Goal: Book appointment/travel/reservation

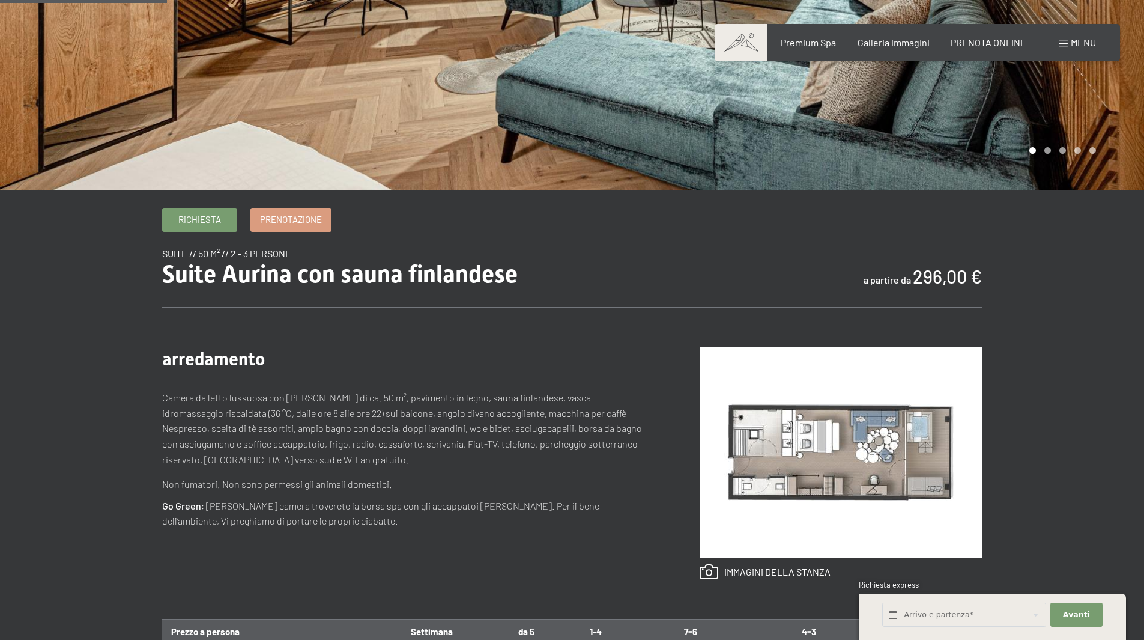
scroll to position [300, 0]
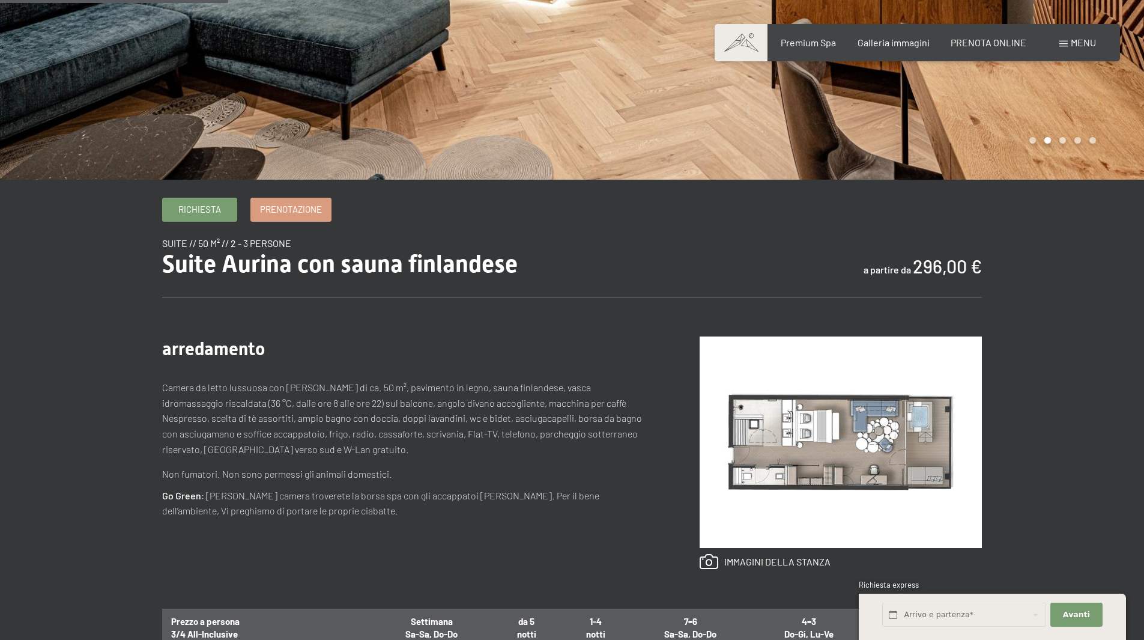
click at [943, 259] on b "296,00 €" at bounding box center [947, 266] width 69 height 22
click at [943, 260] on b "296,00 €" at bounding box center [947, 266] width 69 height 22
click at [943, 261] on b "296,00 €" at bounding box center [947, 266] width 69 height 22
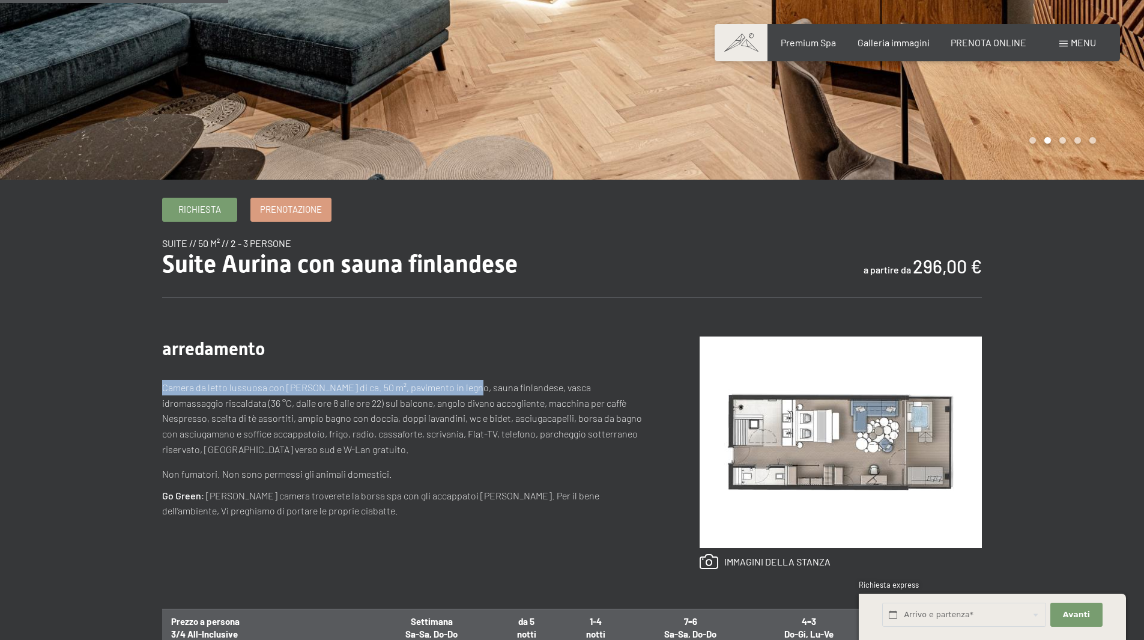
drag, startPoint x: 165, startPoint y: 390, endPoint x: 464, endPoint y: 392, distance: 298.5
click at [464, 392] on div "Richiesta Prenotazione suite // 50 m² // 2 - 3 persone Suite Aurina con sauna f…" at bounding box center [572, 589] width 910 height 782
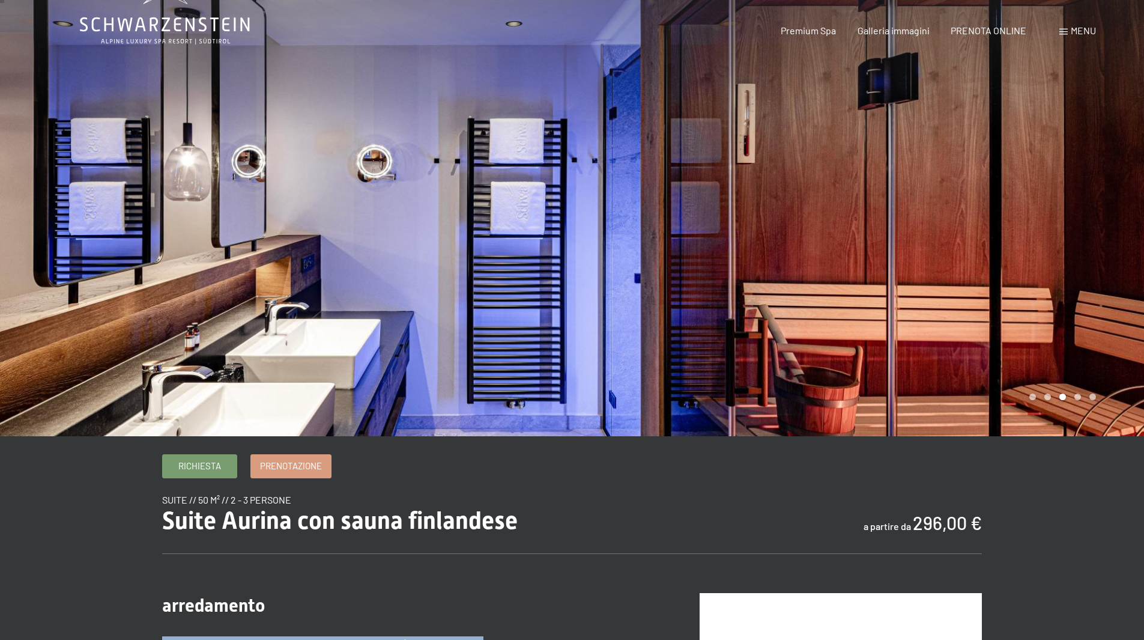
scroll to position [0, 0]
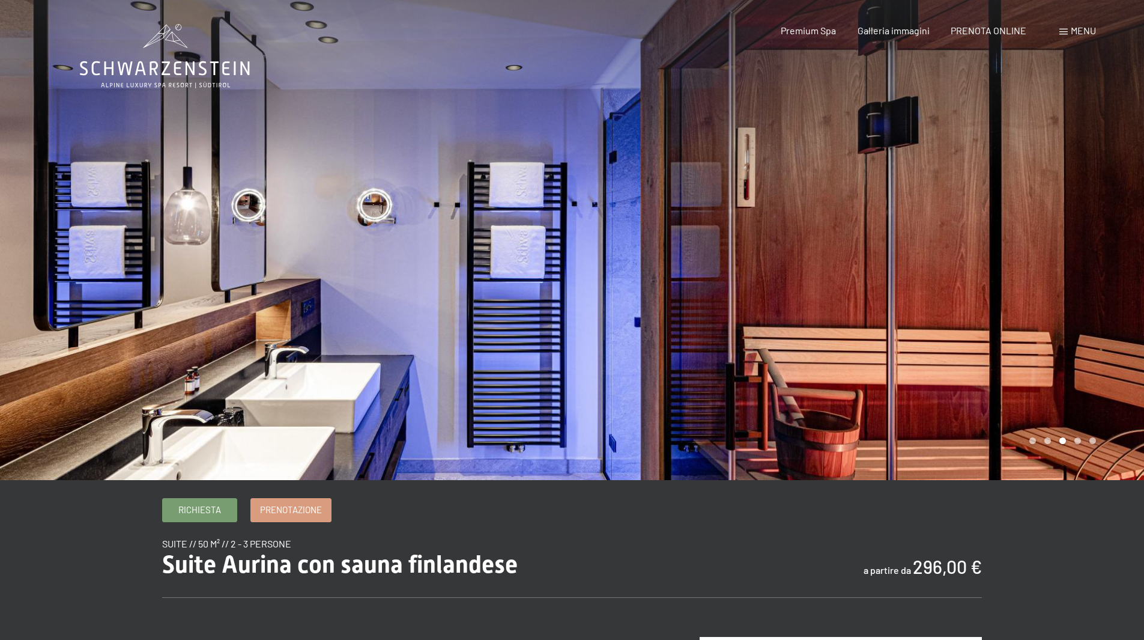
click at [819, 37] on div "Prenotazione Richiesta Premium Spa Galleria immagini PRENOTA ONLINE Menu DE IT …" at bounding box center [917, 30] width 357 height 13
click at [818, 32] on span "Premium Spa" at bounding box center [808, 28] width 55 height 11
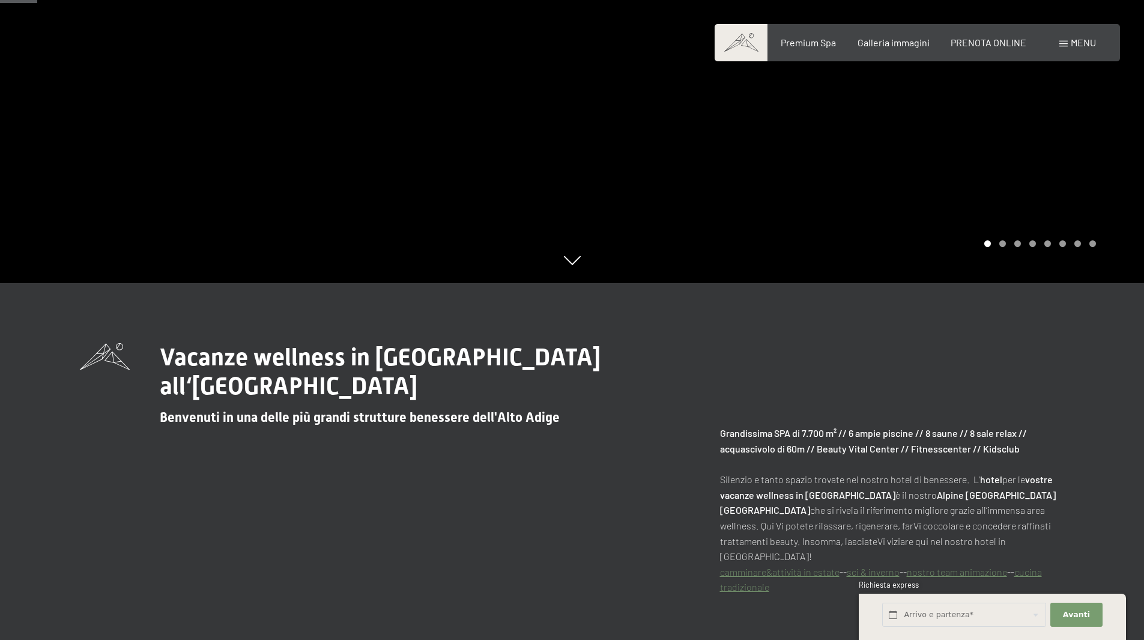
scroll to position [420, 0]
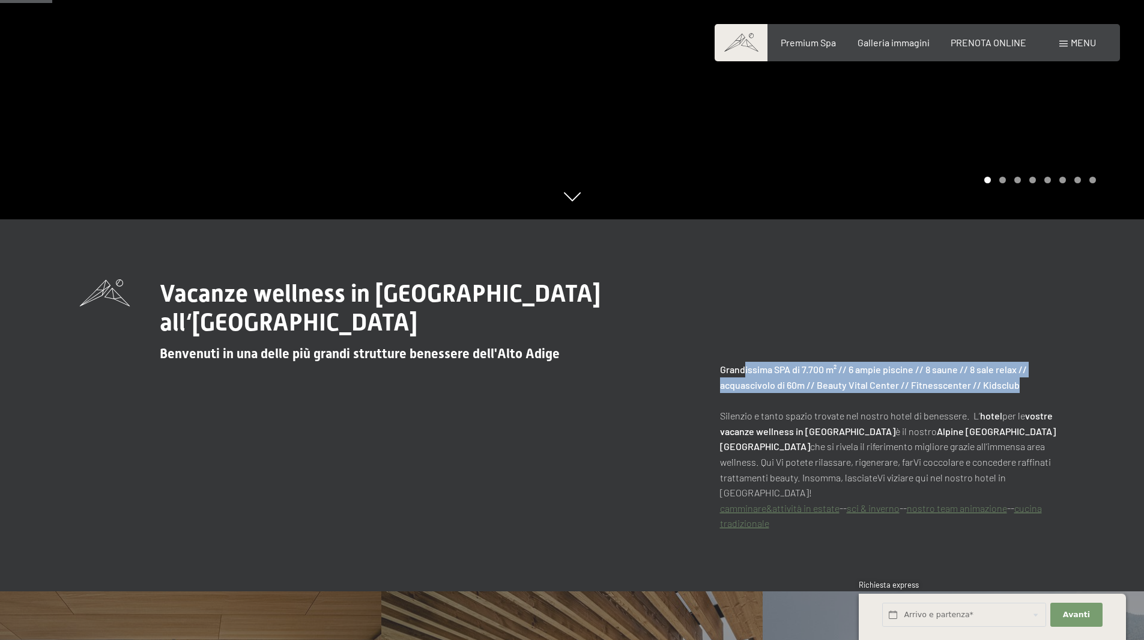
drag, startPoint x: 744, startPoint y: 372, endPoint x: 1025, endPoint y: 380, distance: 281.2
click at [1025, 380] on p "Grandissima SPA di 7.700 m² // 6 ampie piscine // 8 saune // 8 sale relax // ac…" at bounding box center [892, 446] width 345 height 169
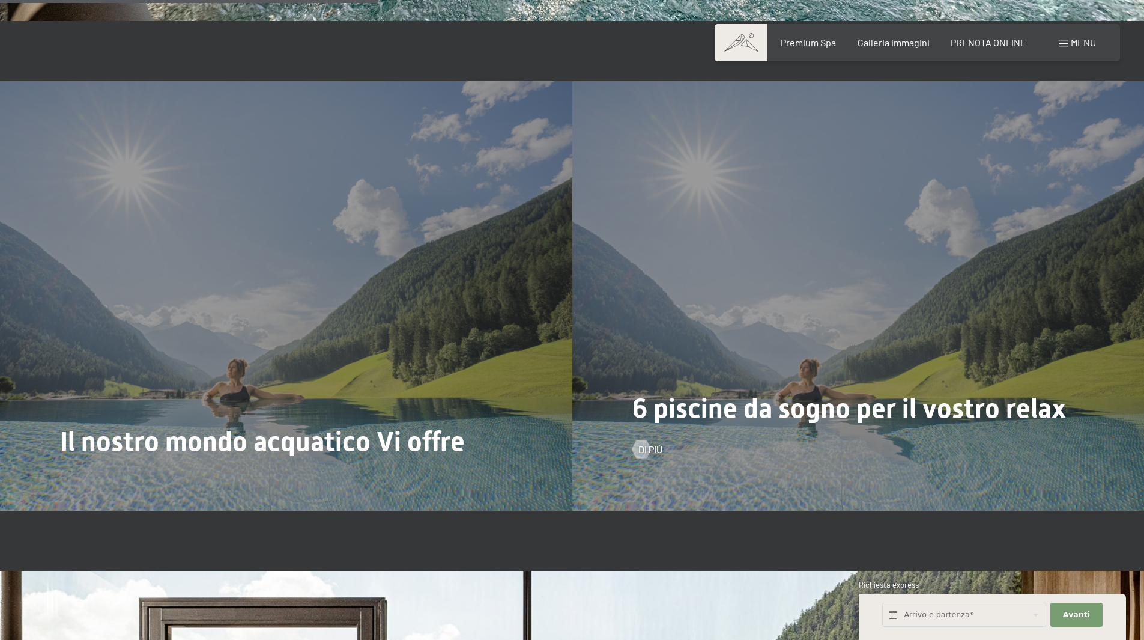
scroll to position [3124, 0]
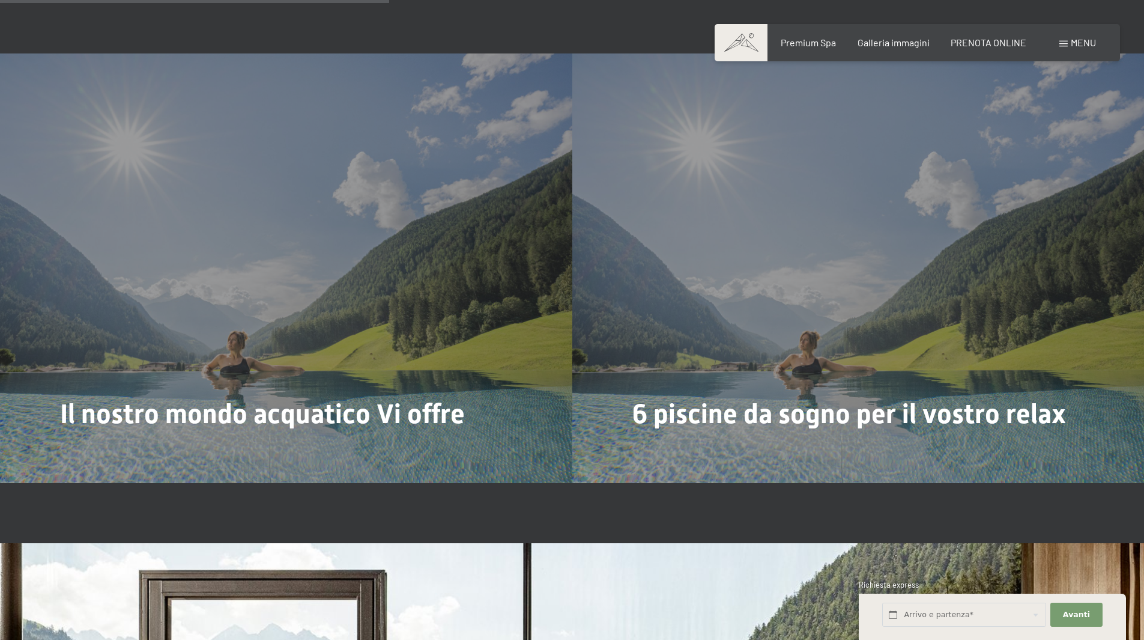
click at [1084, 40] on span "Menu" at bounding box center [1083, 42] width 25 height 11
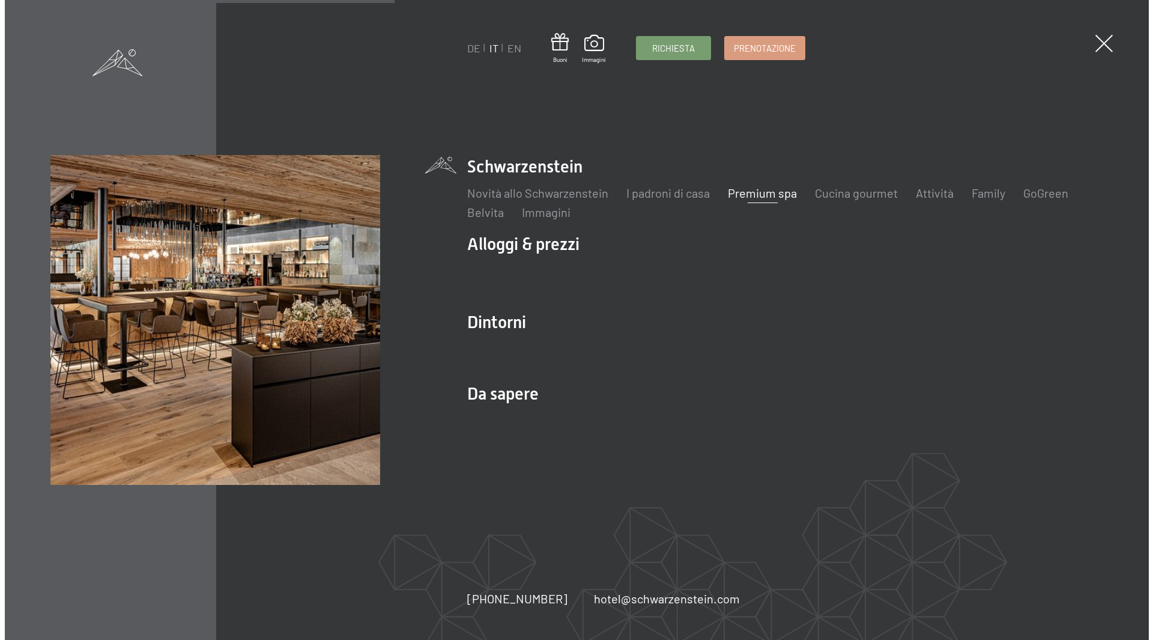
scroll to position [3135, 0]
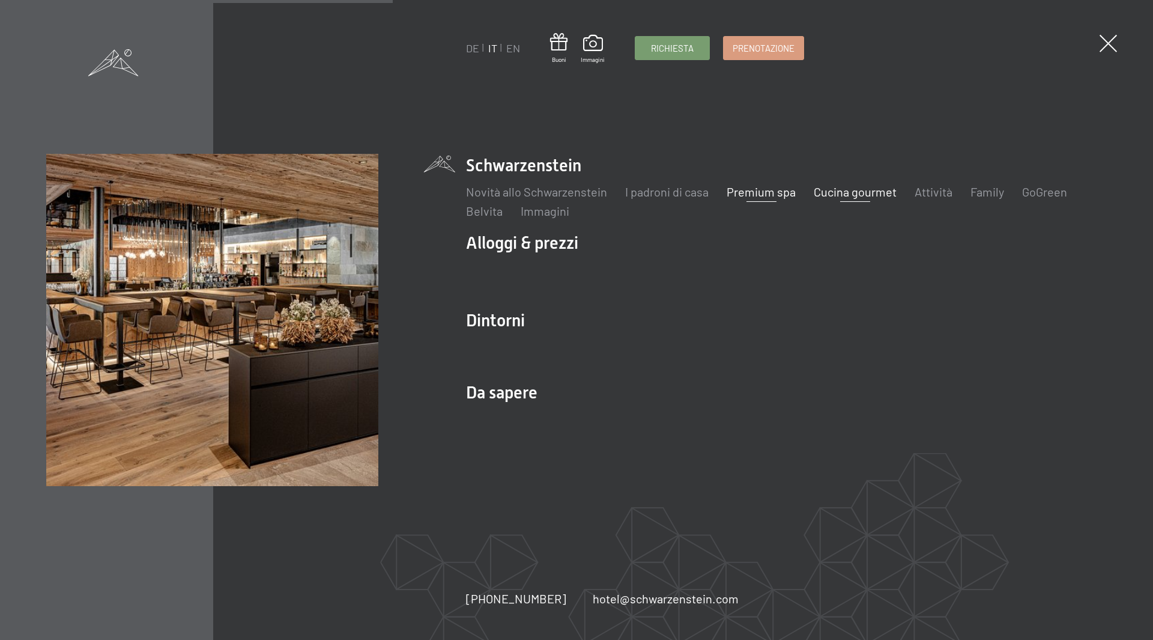
click at [872, 190] on link "Cucina gourmet" at bounding box center [855, 191] width 83 height 14
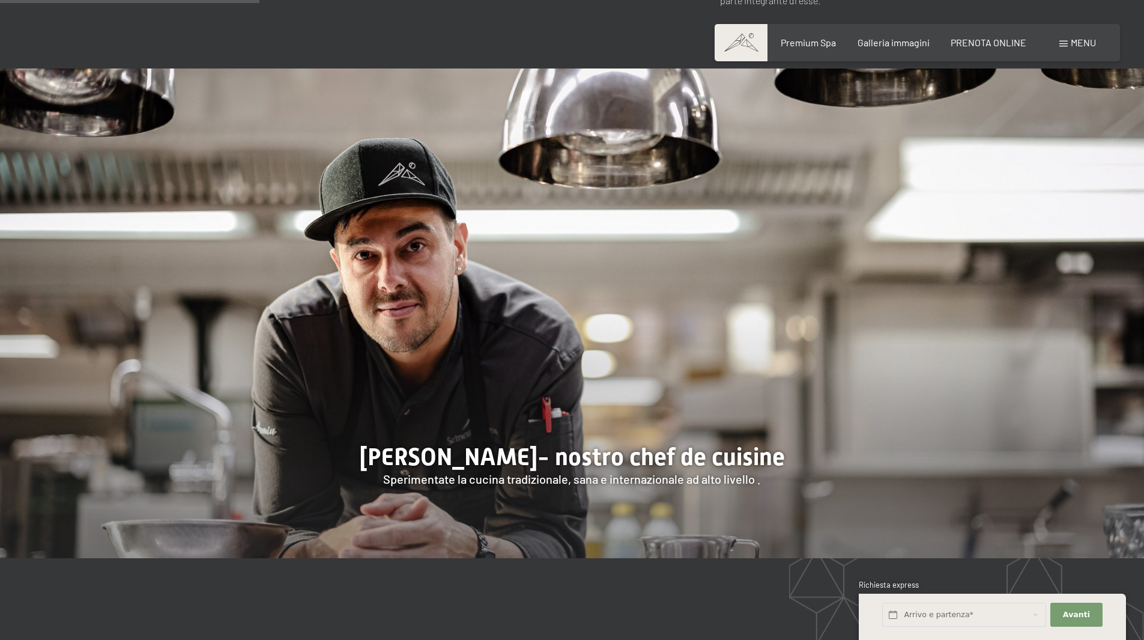
scroll to position [1141, 0]
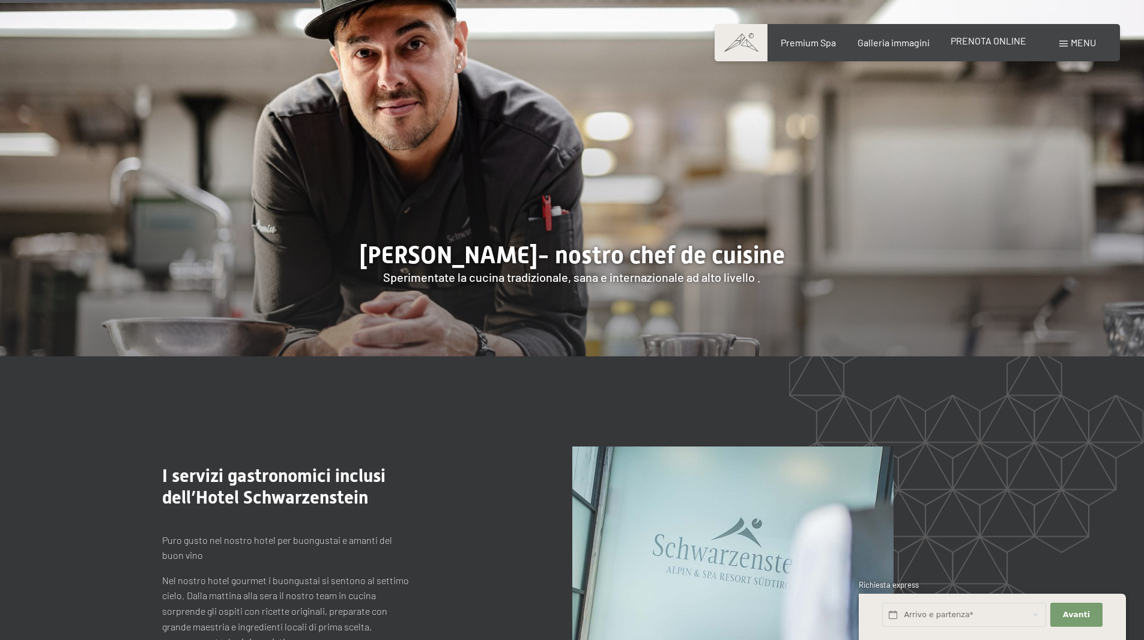
click at [970, 40] on span "PRENOTA ONLINE" at bounding box center [989, 40] width 76 height 11
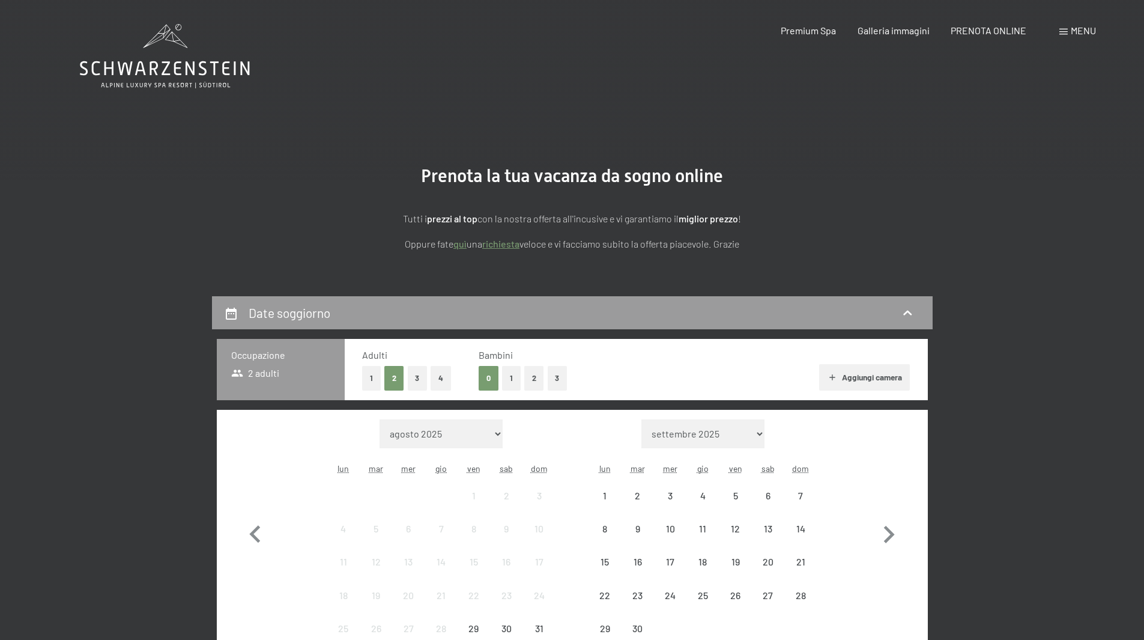
click at [1074, 24] on div "Menu" at bounding box center [1078, 30] width 37 height 13
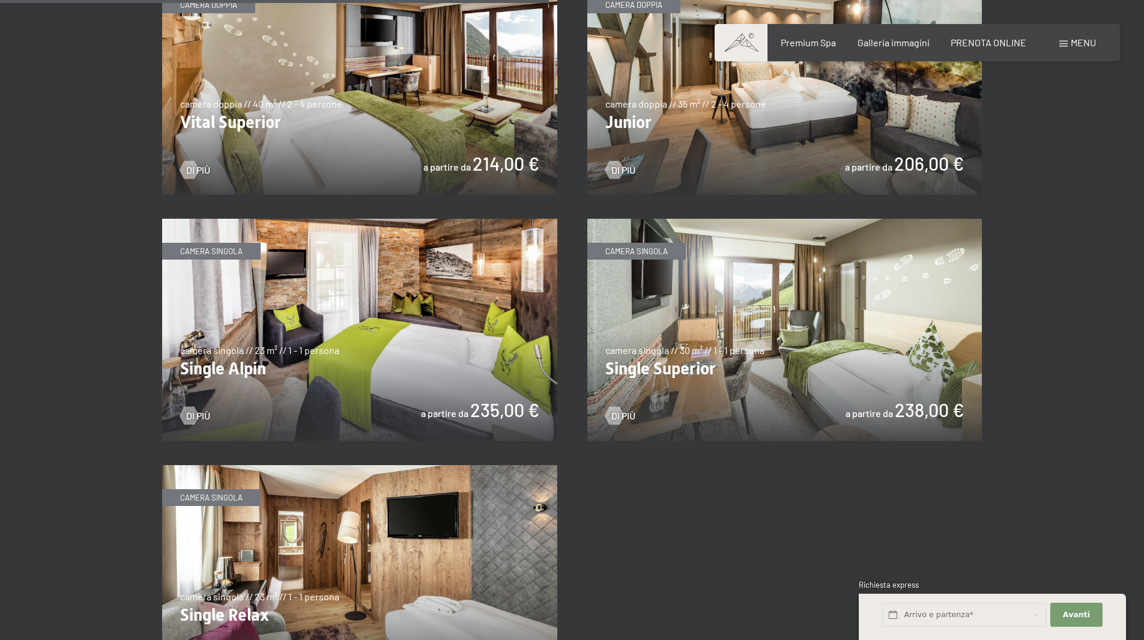
scroll to position [1922, 0]
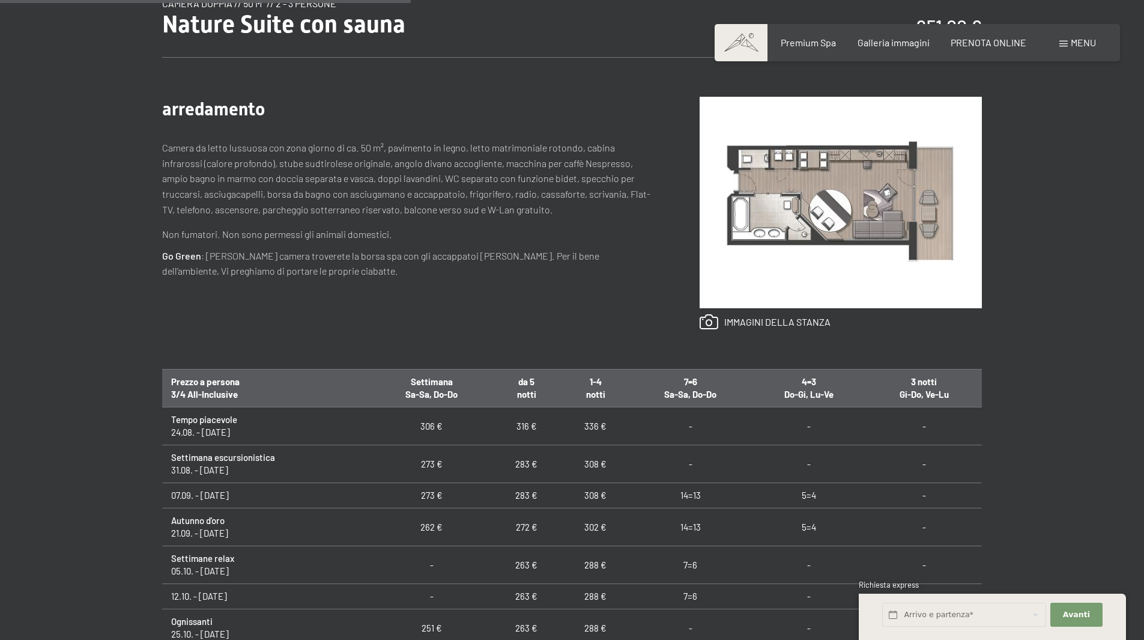
scroll to position [541, 0]
drag, startPoint x: 175, startPoint y: 380, endPoint x: 252, endPoint y: 391, distance: 77.7
click at [252, 391] on th "Prezzo a persona 3/4 All-Inclusive" at bounding box center [267, 388] width 210 height 38
drag, startPoint x: 402, startPoint y: 389, endPoint x: 458, endPoint y: 389, distance: 56.5
click at [458, 389] on th "Settimana Sa-Sa, Do-Do" at bounding box center [432, 388] width 121 height 38
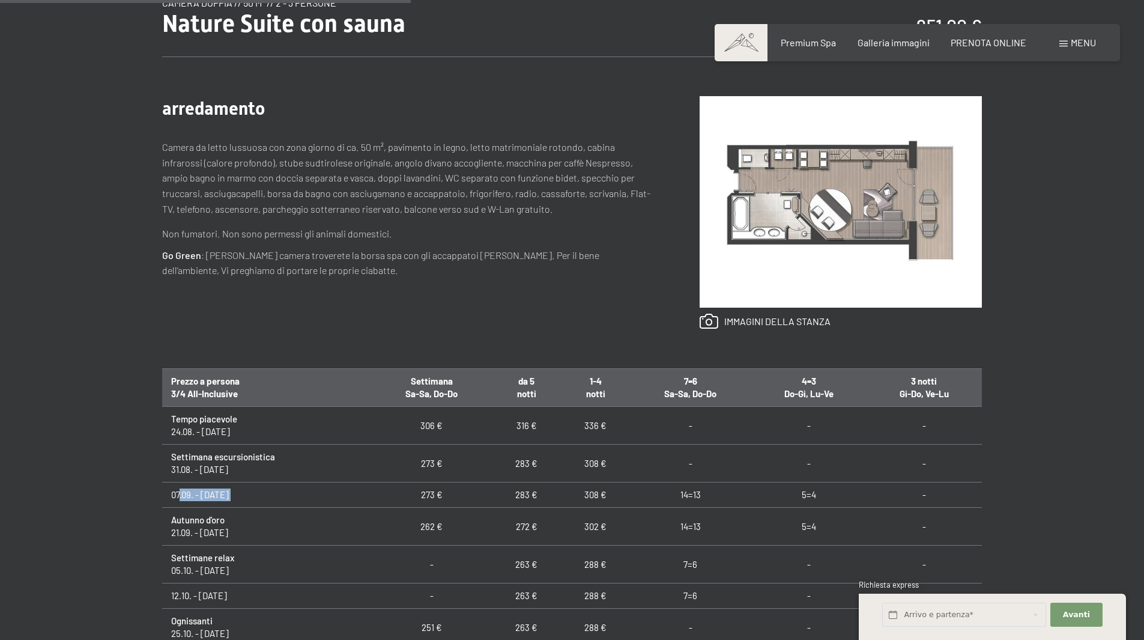
drag, startPoint x: 180, startPoint y: 490, endPoint x: 406, endPoint y: 492, distance: 226.5
click at [406, 492] on tr "07.09. - [DATE] 273 € 283 € 308 € 14=13 5=4 -" at bounding box center [572, 494] width 820 height 25
click at [449, 492] on td "273 €" at bounding box center [432, 494] width 121 height 25
click at [409, 492] on td "273 €" at bounding box center [432, 494] width 121 height 25
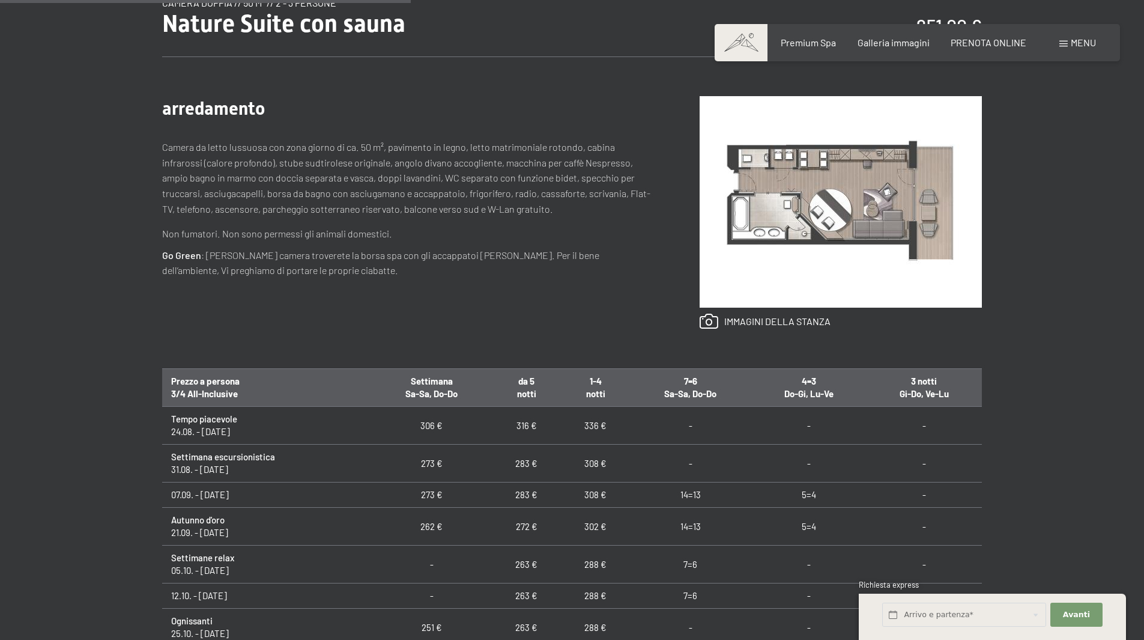
click at [412, 492] on td "273 €" at bounding box center [432, 494] width 121 height 25
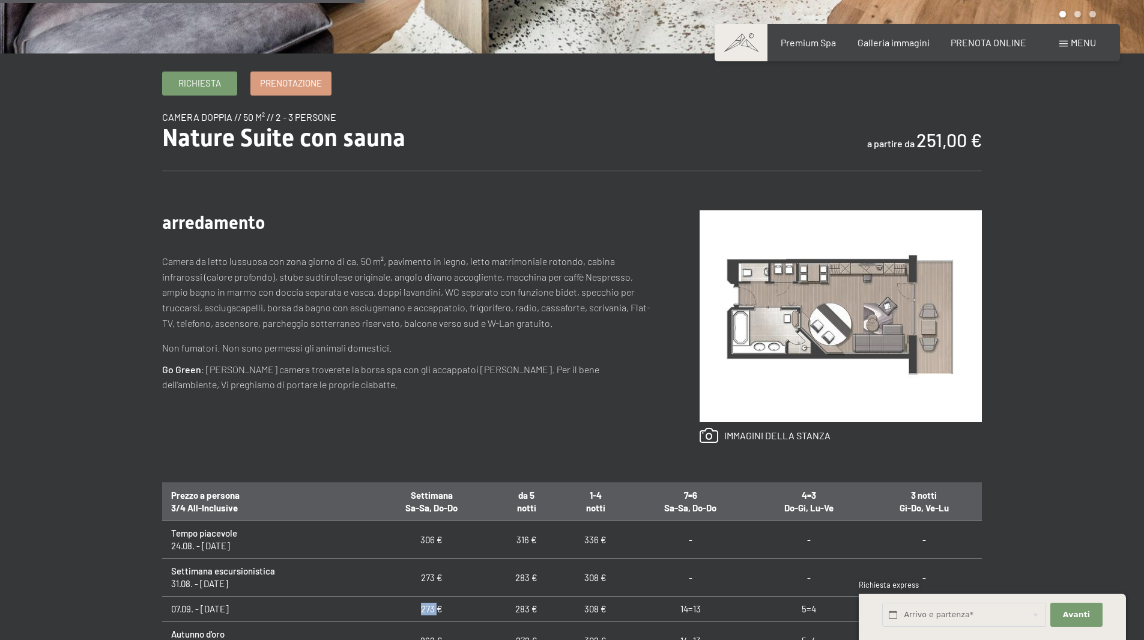
scroll to position [360, 0]
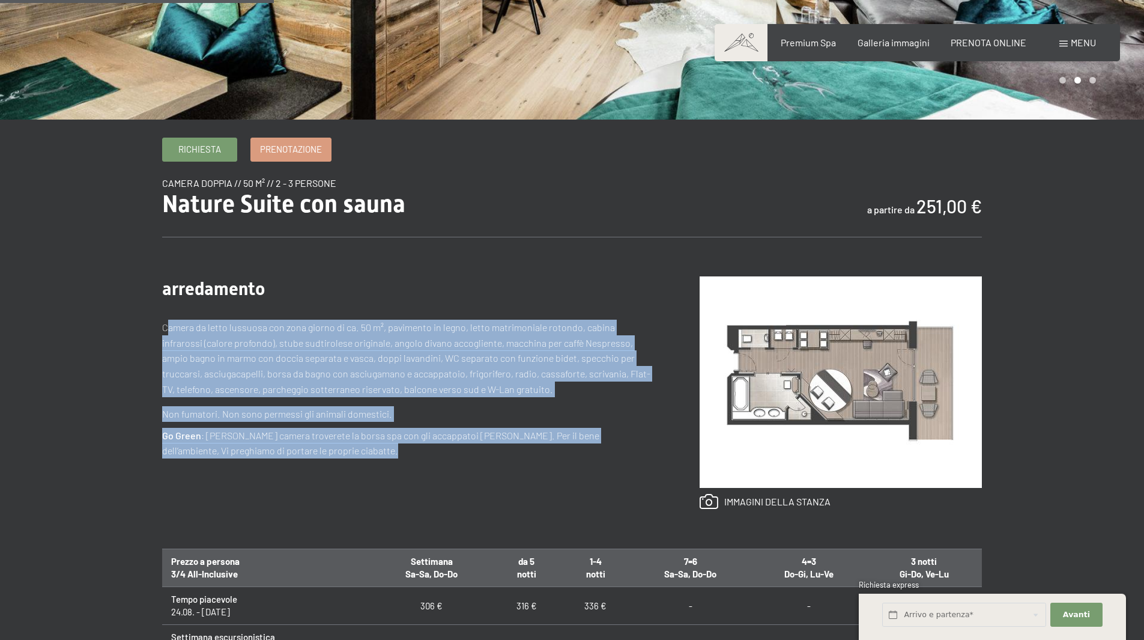
drag, startPoint x: 170, startPoint y: 326, endPoint x: 593, endPoint y: 345, distance: 423.9
click at [645, 345] on p "Camera da letto lussuosa con zona giorno di ca. 50 m², pavimento in legno, lett…" at bounding box center [407, 358] width 490 height 77
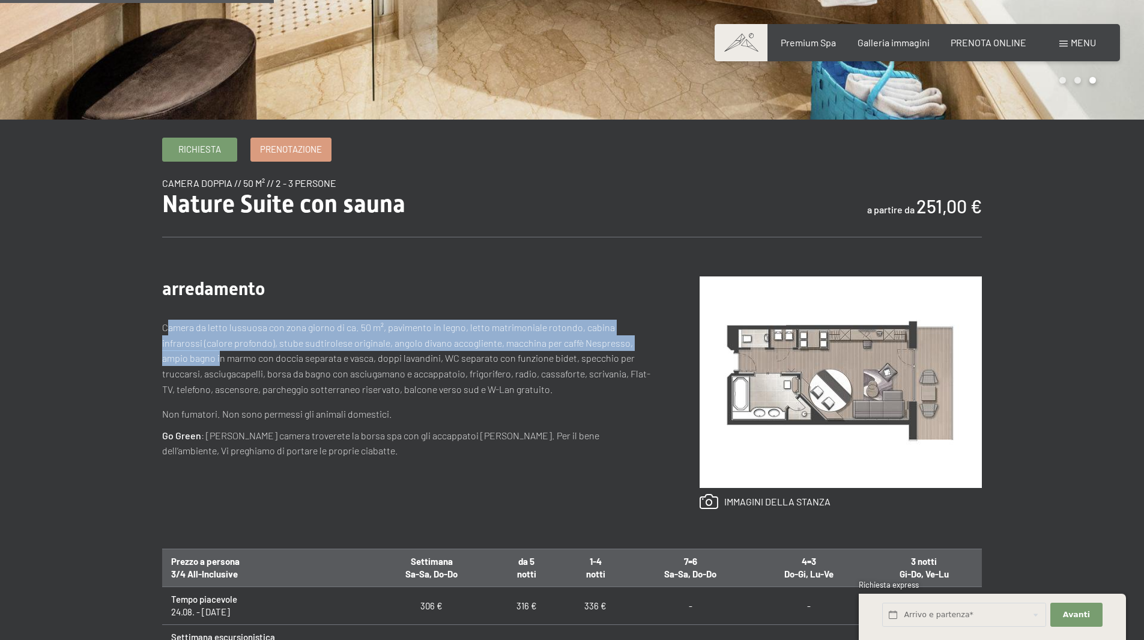
click at [553, 348] on p "Camera da letto lussuosa con zona giorno di ca. 50 m², pavimento in legno, lett…" at bounding box center [407, 358] width 490 height 77
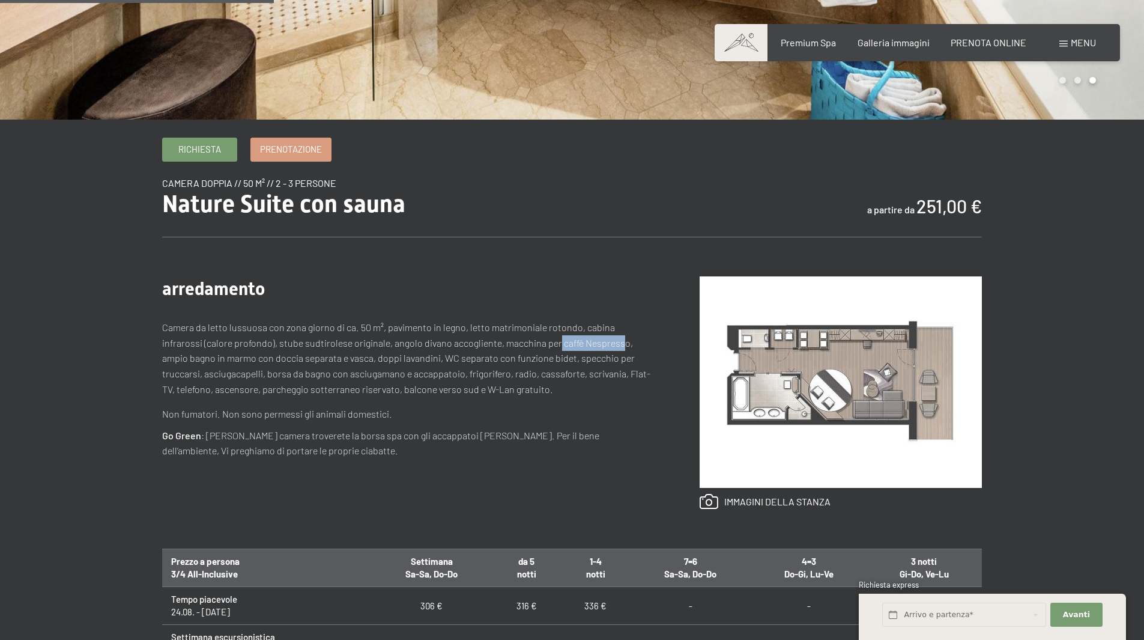
drag, startPoint x: 578, startPoint y: 345, endPoint x: 515, endPoint y: 345, distance: 63.1
click at [515, 345] on p "Camera da letto lussuosa con zona giorno di ca. 50 m², pavimento in legno, lett…" at bounding box center [407, 358] width 490 height 77
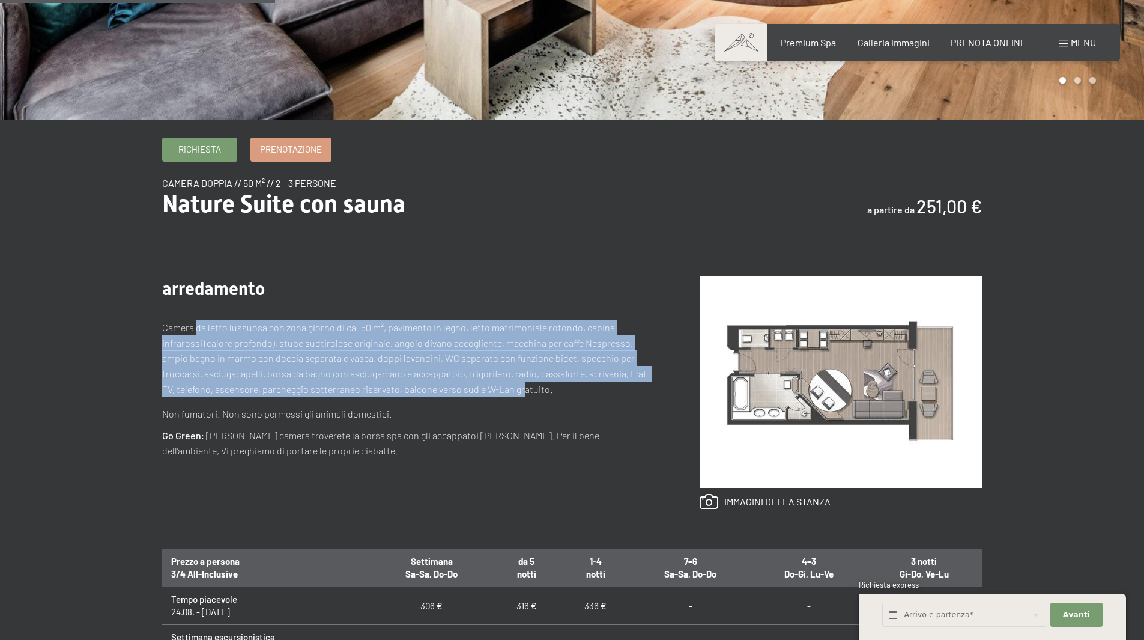
drag, startPoint x: 196, startPoint y: 333, endPoint x: 509, endPoint y: 386, distance: 317.5
click at [509, 386] on p "Camera da letto lussuosa con zona giorno di ca. 50 m², pavimento in legno, lett…" at bounding box center [407, 358] width 490 height 77
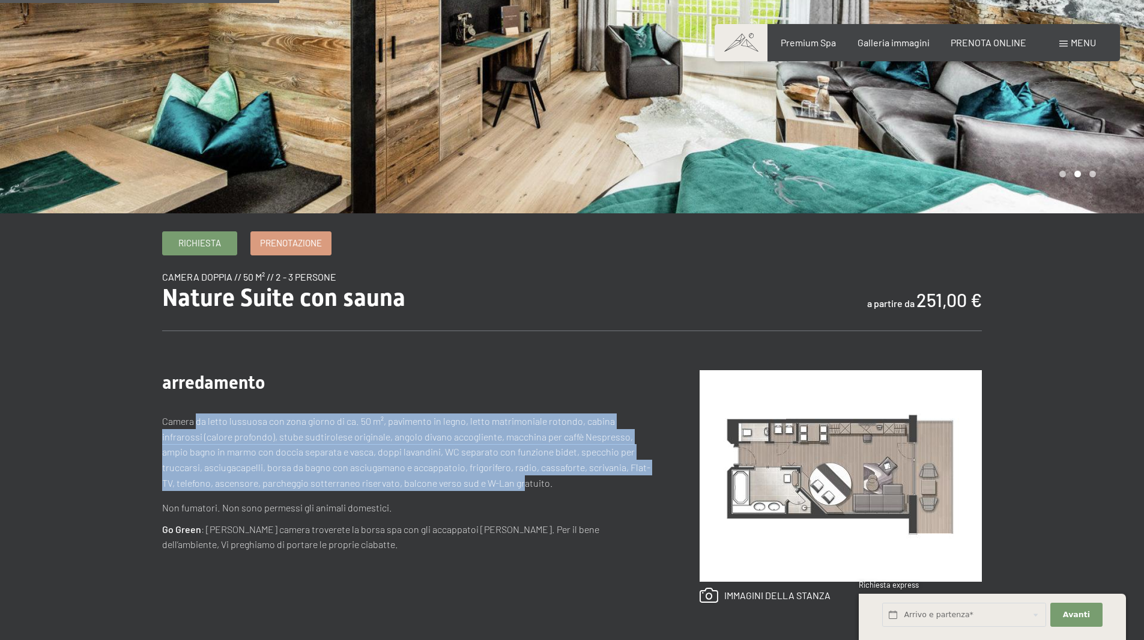
scroll to position [240, 0]
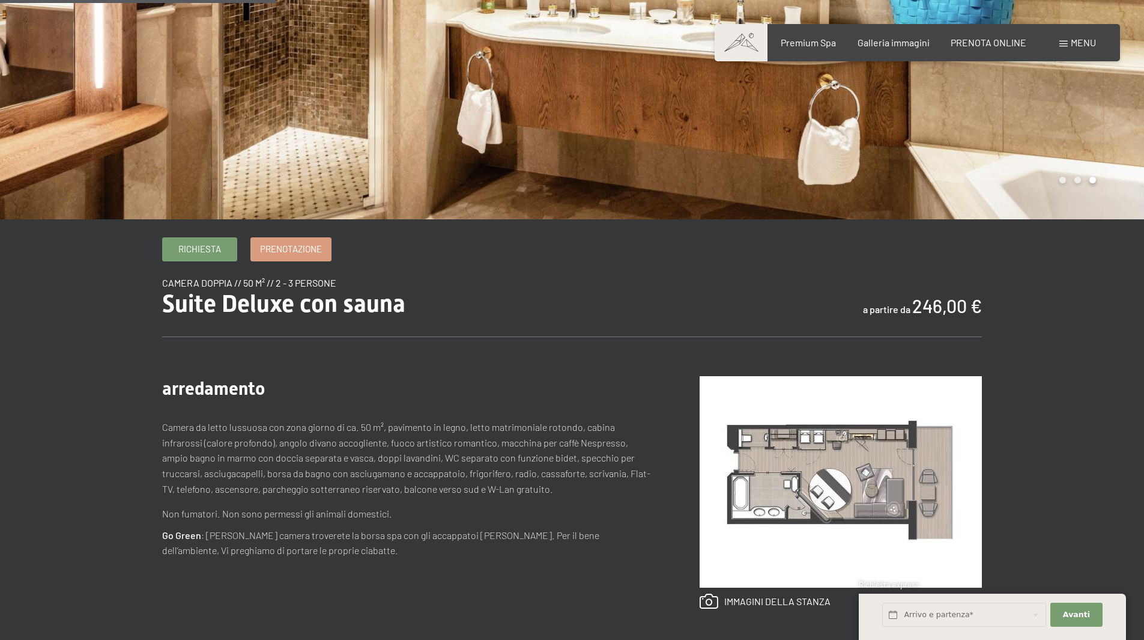
scroll to position [420, 0]
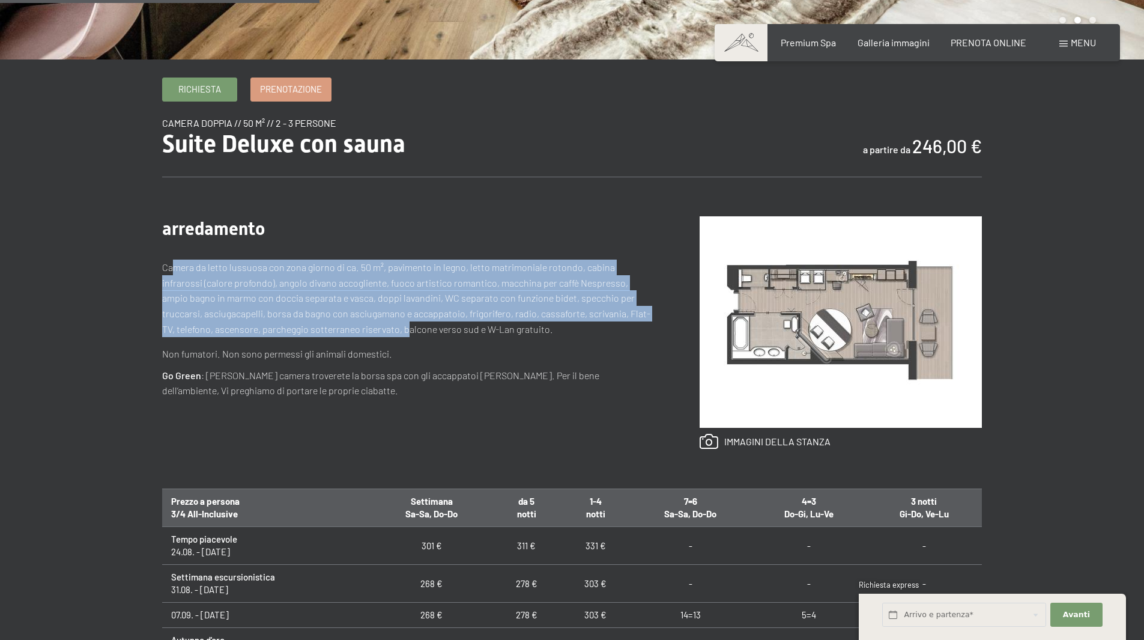
drag, startPoint x: 175, startPoint y: 269, endPoint x: 390, endPoint y: 335, distance: 225.4
click at [390, 335] on p "Camera da letto lussuosa con zona giorno di ca. 50 m², pavimento in legno, lett…" at bounding box center [407, 297] width 490 height 77
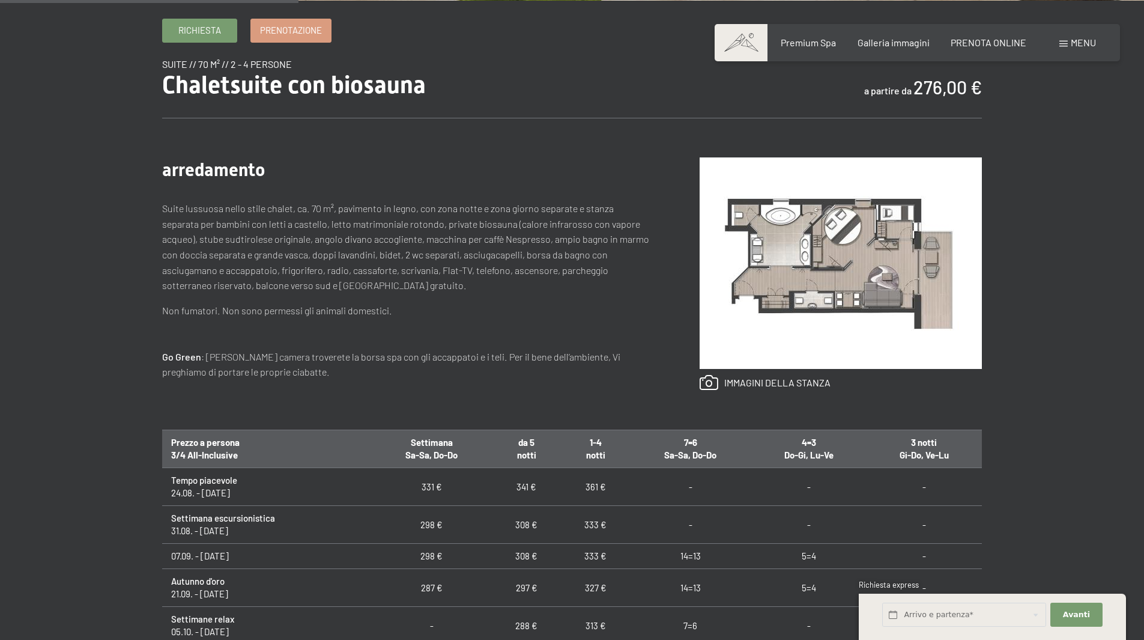
scroll to position [481, 0]
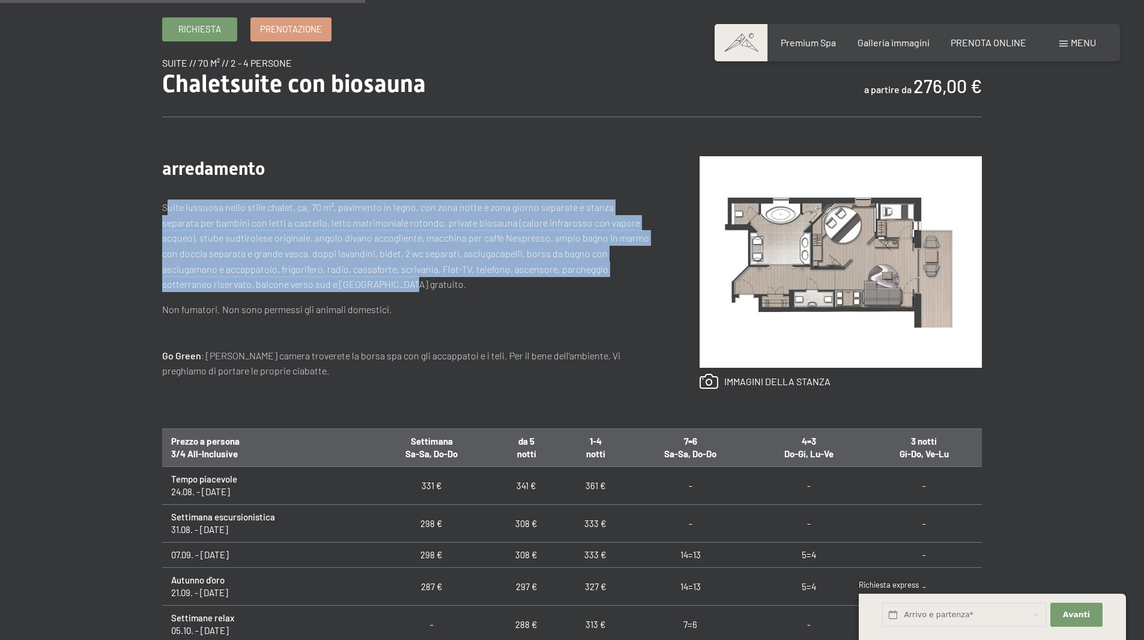
drag, startPoint x: 170, startPoint y: 210, endPoint x: 595, endPoint y: 291, distance: 432.3
click at [595, 291] on p "Suite lussuosa nello stile chalet, ca. 70 m², pavimento in legno, con zona nott…" at bounding box center [407, 245] width 490 height 93
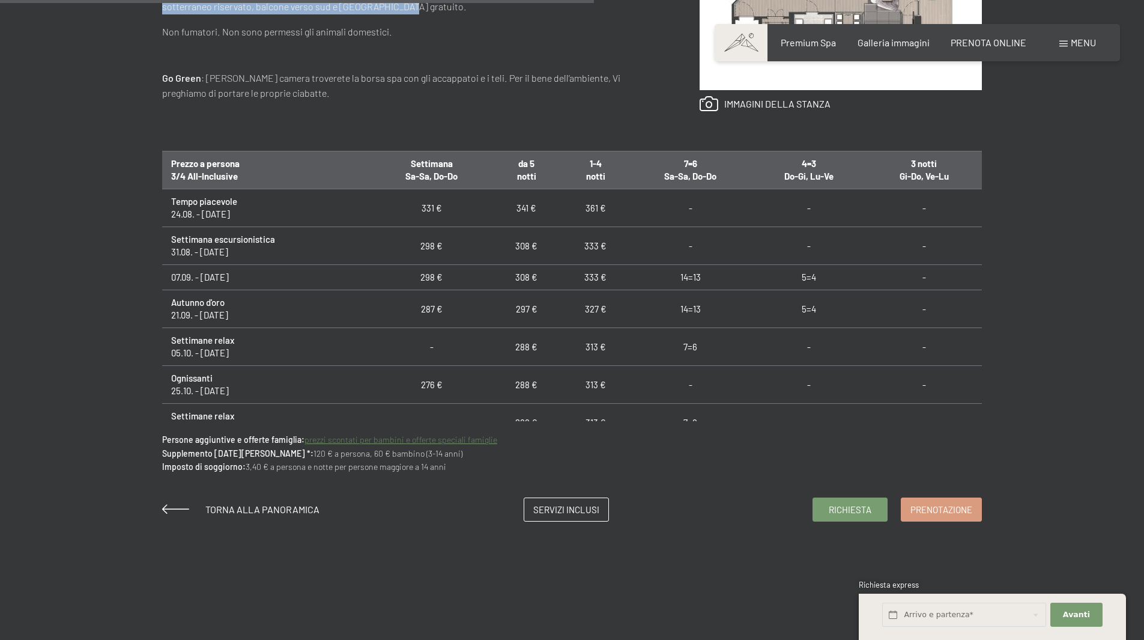
scroll to position [781, 0]
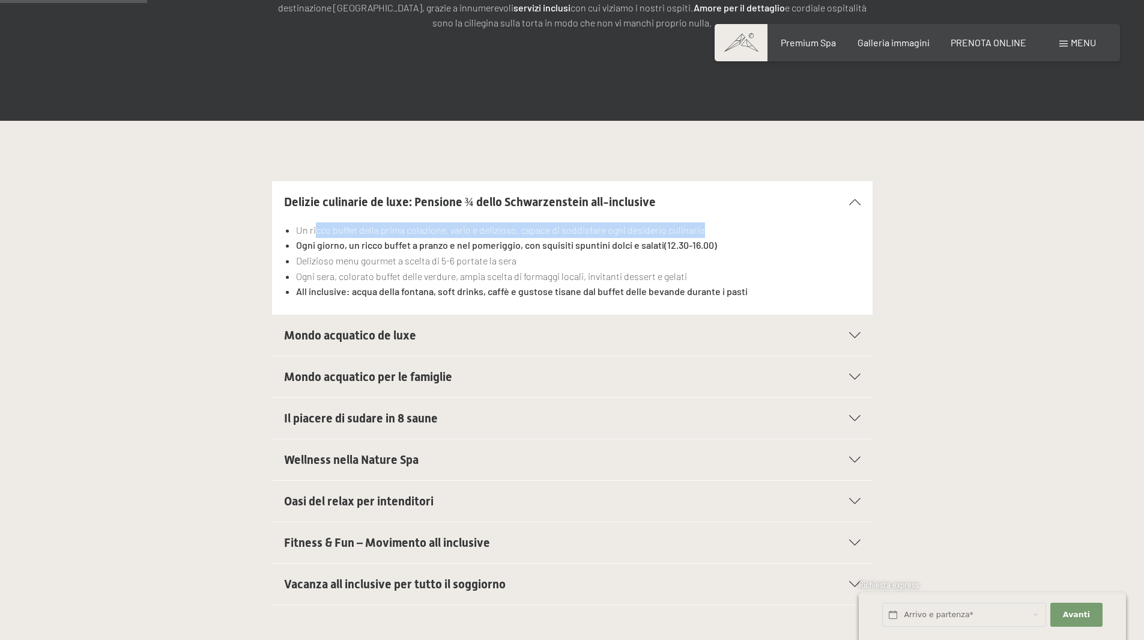
drag, startPoint x: 318, startPoint y: 234, endPoint x: 702, endPoint y: 231, distance: 384.4
click at [702, 231] on li "Un ricco buffet della prima colazione, vario e delizioso, capace di soddisfare …" at bounding box center [578, 230] width 564 height 16
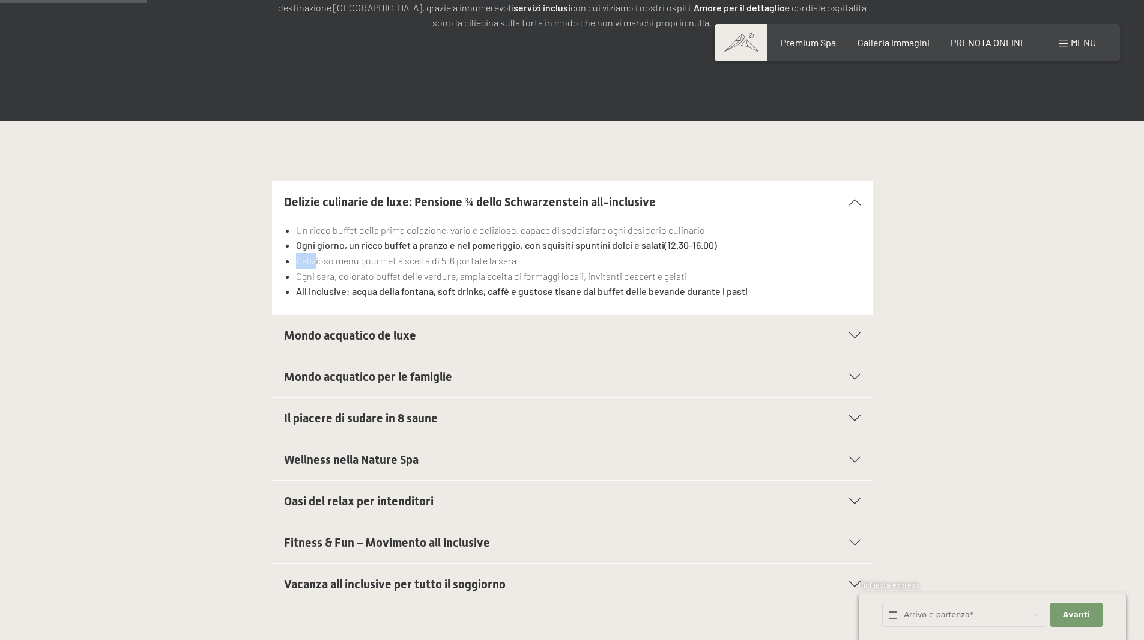
drag, startPoint x: 314, startPoint y: 253, endPoint x: 714, endPoint y: 243, distance: 399.6
click at [714, 243] on ul "Un ricco buffet della prima colazione, vario e delizioso, capace di soddisfare …" at bounding box center [572, 260] width 577 height 77
click at [714, 243] on strong "(12.30-16.00)" at bounding box center [690, 244] width 53 height 11
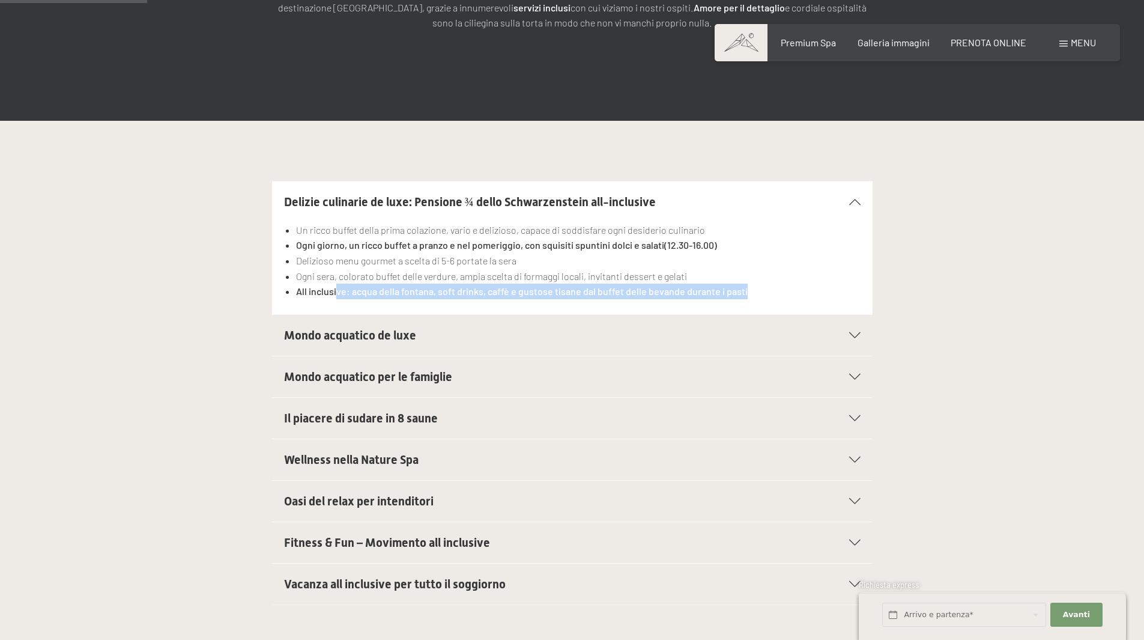
drag, startPoint x: 338, startPoint y: 293, endPoint x: 749, endPoint y: 290, distance: 411.5
click at [749, 290] on li "All inclusive: acqua della fontana, soft drinks, caffè e gustose tisane dal buf…" at bounding box center [578, 292] width 564 height 16
click at [726, 294] on strong "All inclusive: acqua della fontana, soft drinks, caffè e gustose tisane dal buf…" at bounding box center [522, 290] width 452 height 11
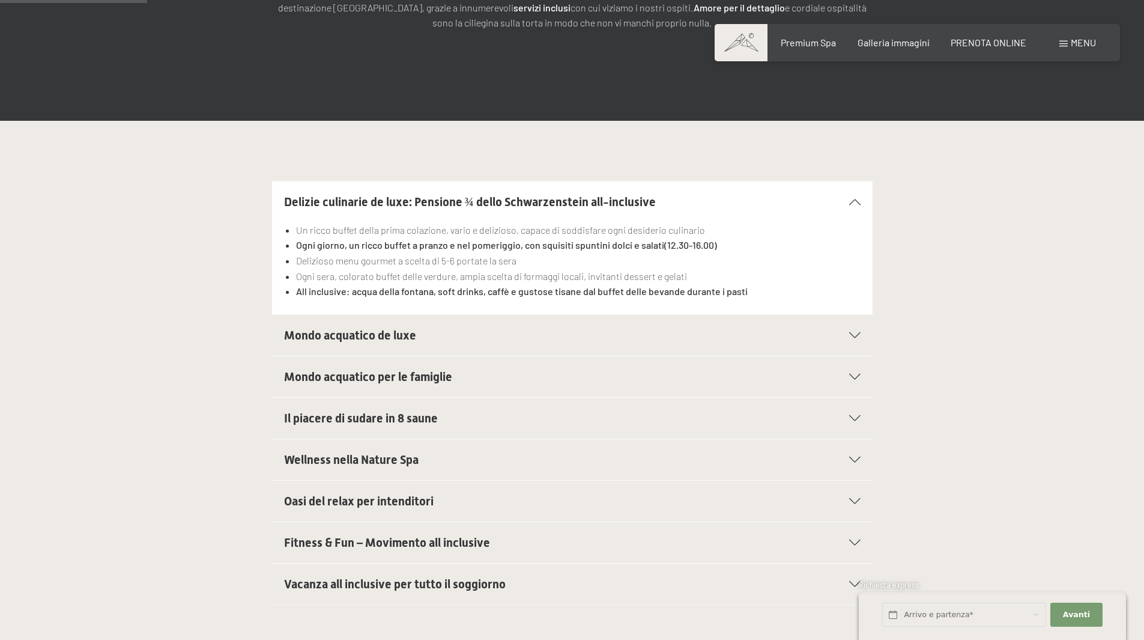
click at [431, 338] on h2 "Mondo acquatico de luxe" at bounding box center [543, 335] width 519 height 17
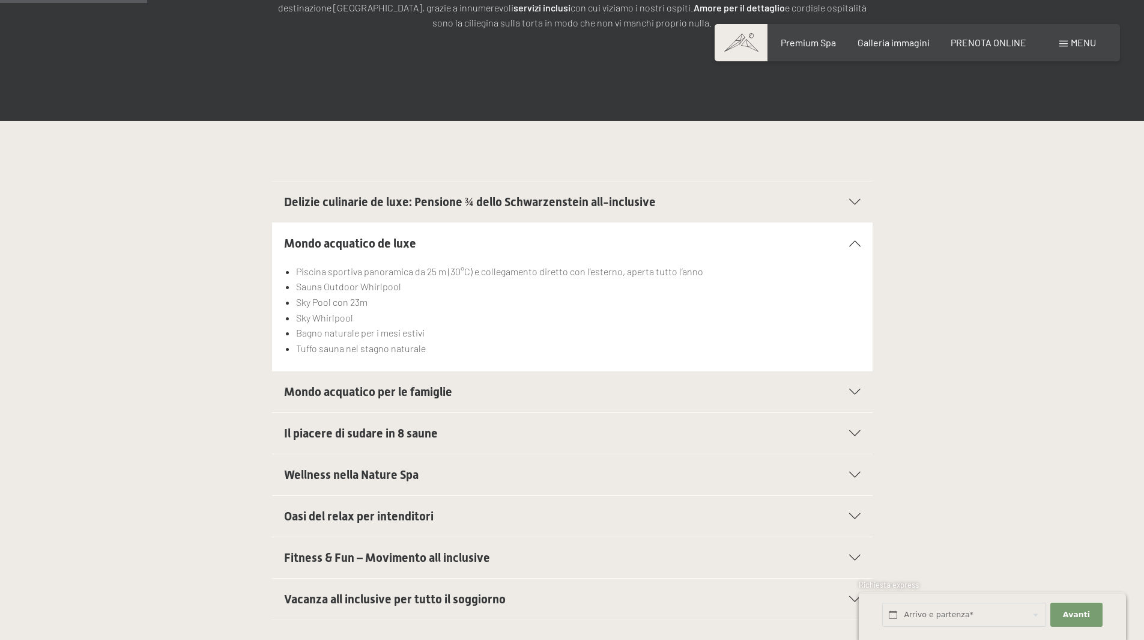
click at [385, 393] on span "Mondo acquatico per le famiglie" at bounding box center [368, 391] width 168 height 14
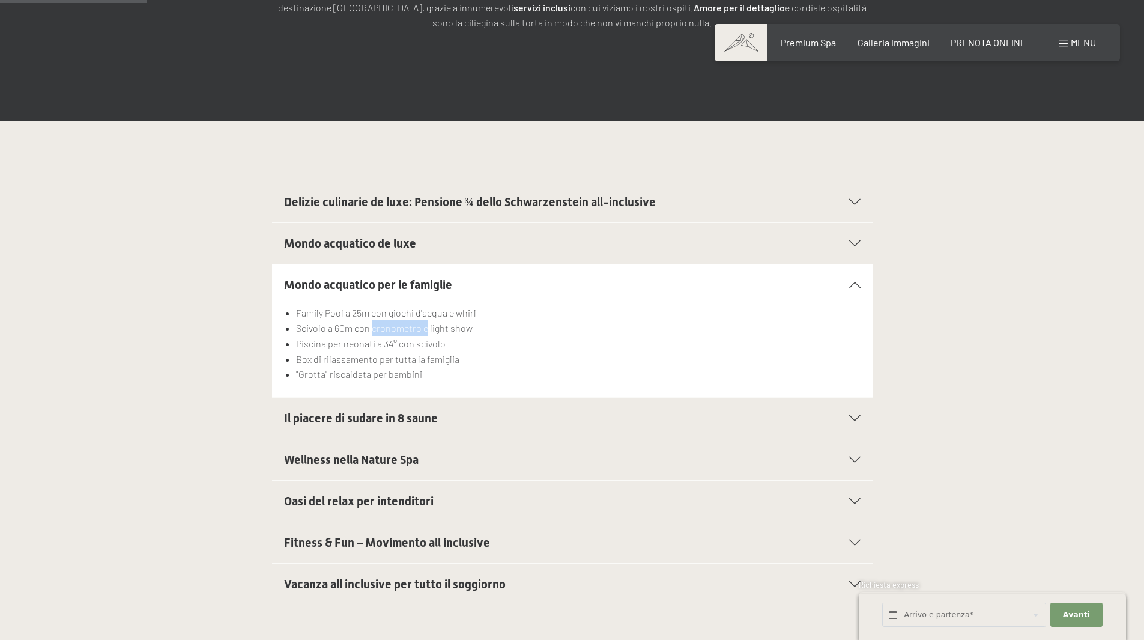
drag, startPoint x: 384, startPoint y: 332, endPoint x: 427, endPoint y: 331, distance: 42.7
click at [427, 331] on li "Scivolo a 60m con cronometro e light show" at bounding box center [578, 328] width 564 height 16
click at [443, 418] on h2 "Il piacere di sudare in 8 saune" at bounding box center [543, 418] width 519 height 17
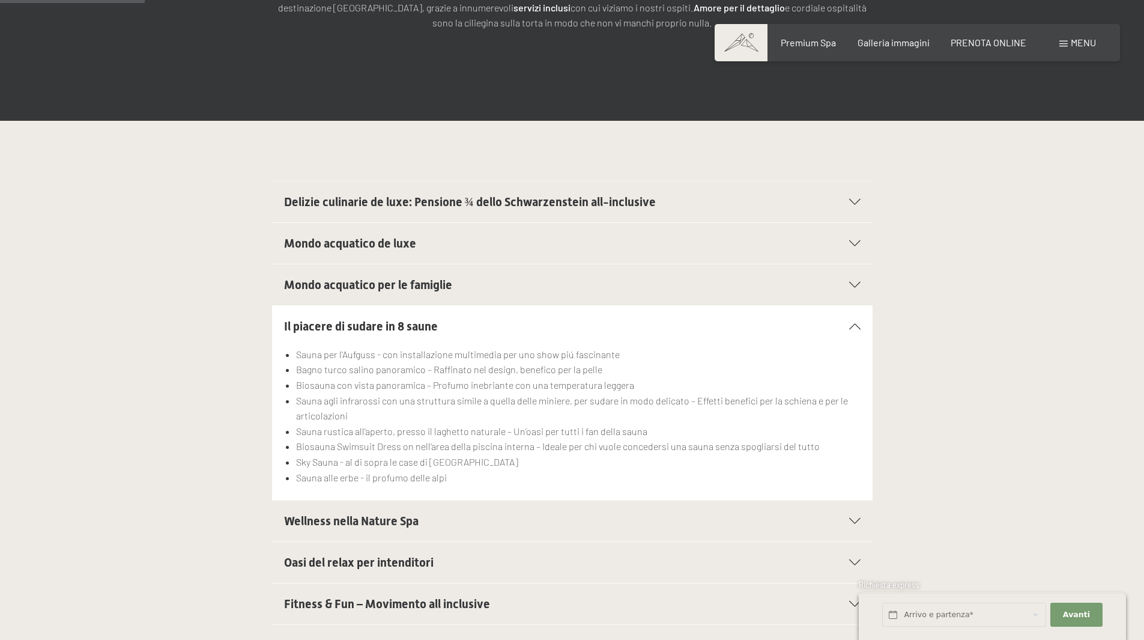
scroll to position [360, 0]
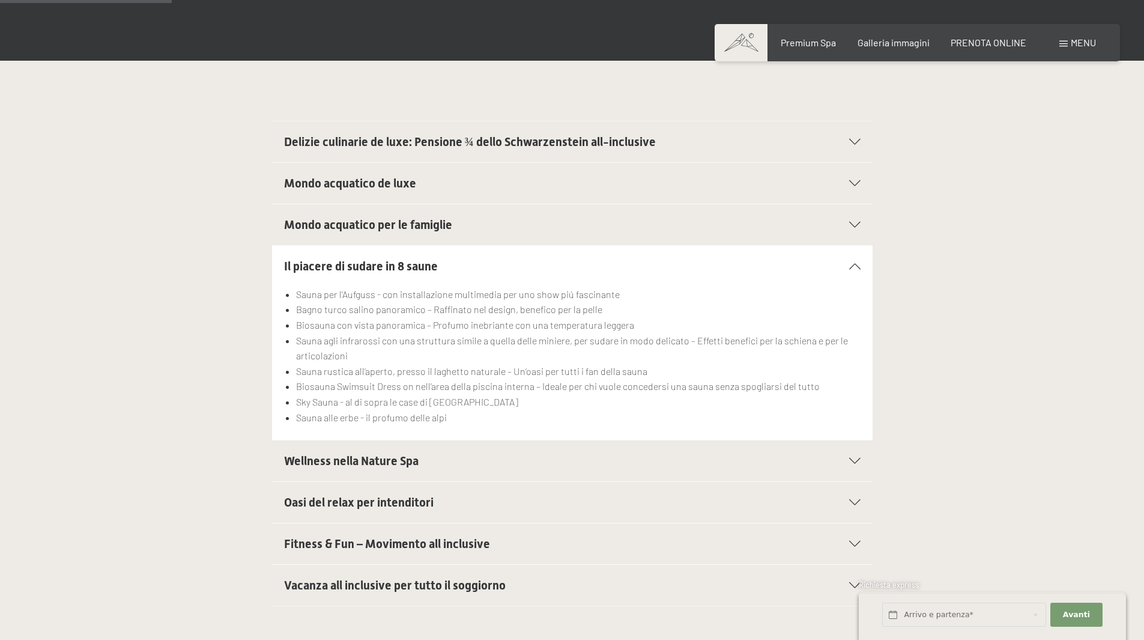
click at [390, 448] on div "Wellness nella Nature Spa" at bounding box center [572, 460] width 577 height 41
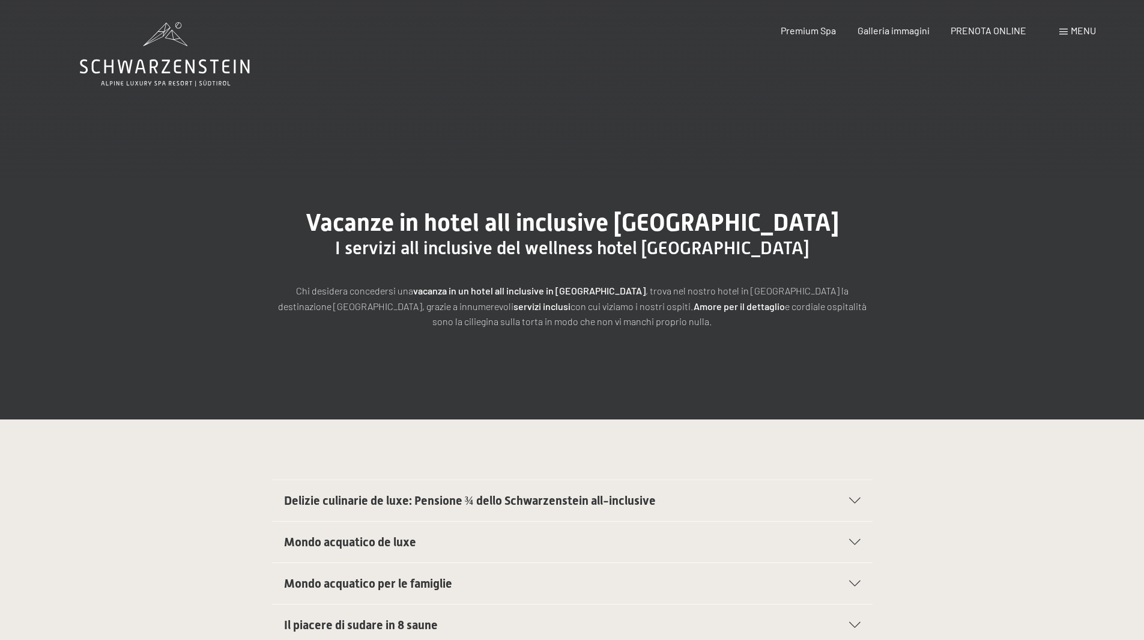
scroll to position [0, 0]
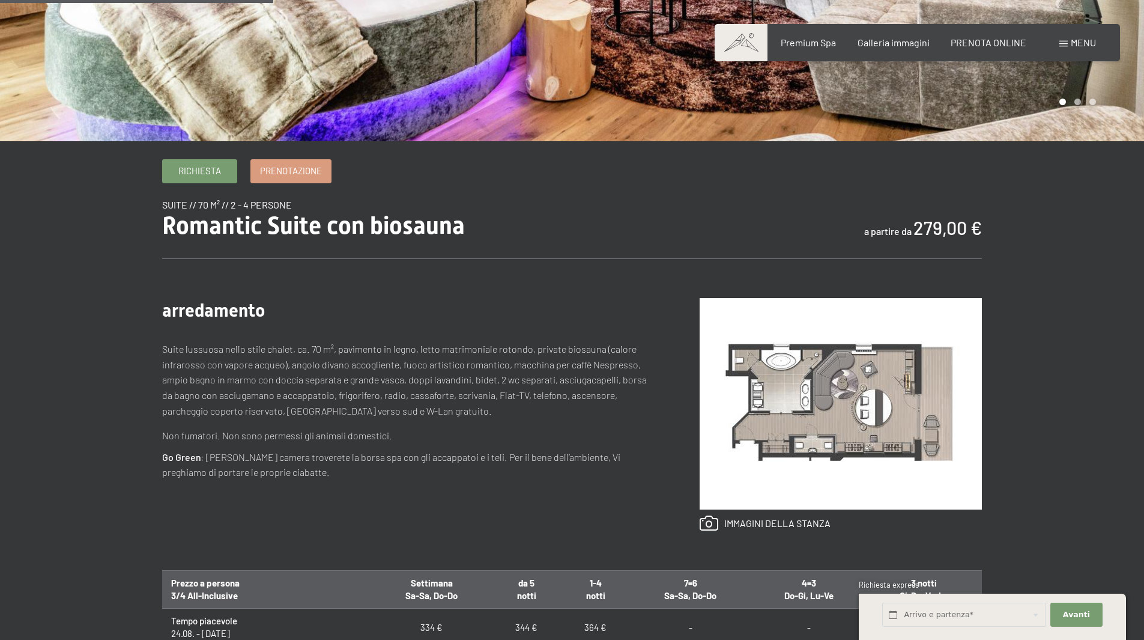
scroll to position [360, 0]
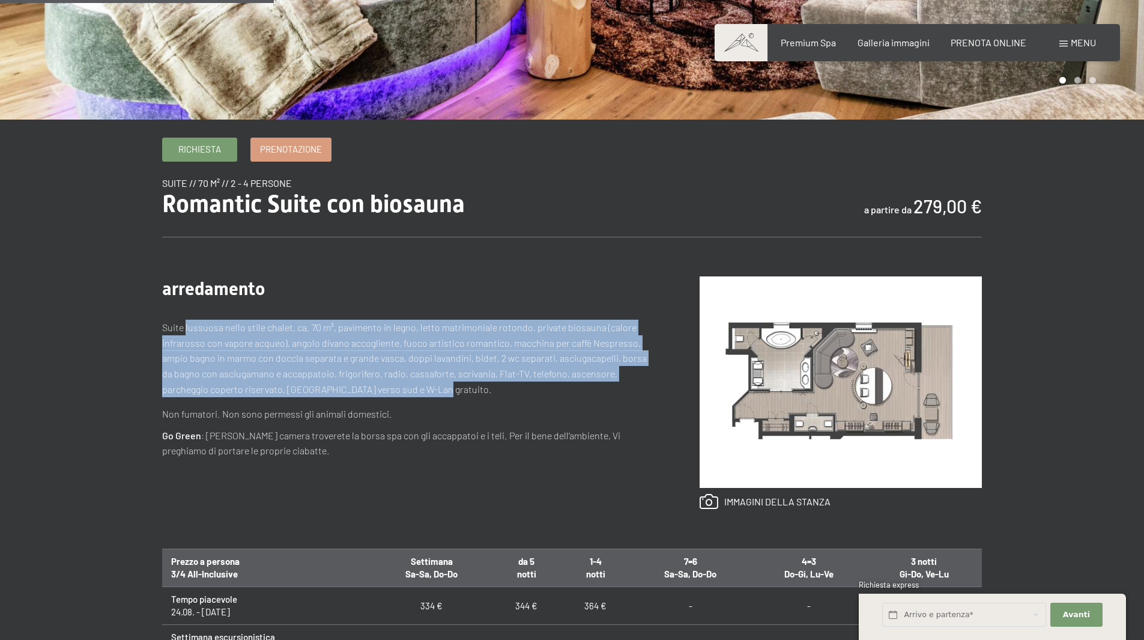
drag, startPoint x: 186, startPoint y: 325, endPoint x: 576, endPoint y: 390, distance: 395.3
click at [576, 390] on p "Suite lussuosa [PERSON_NAME] chalet, ca. 70 m², pavimento in legno, letto matri…" at bounding box center [407, 358] width 490 height 77
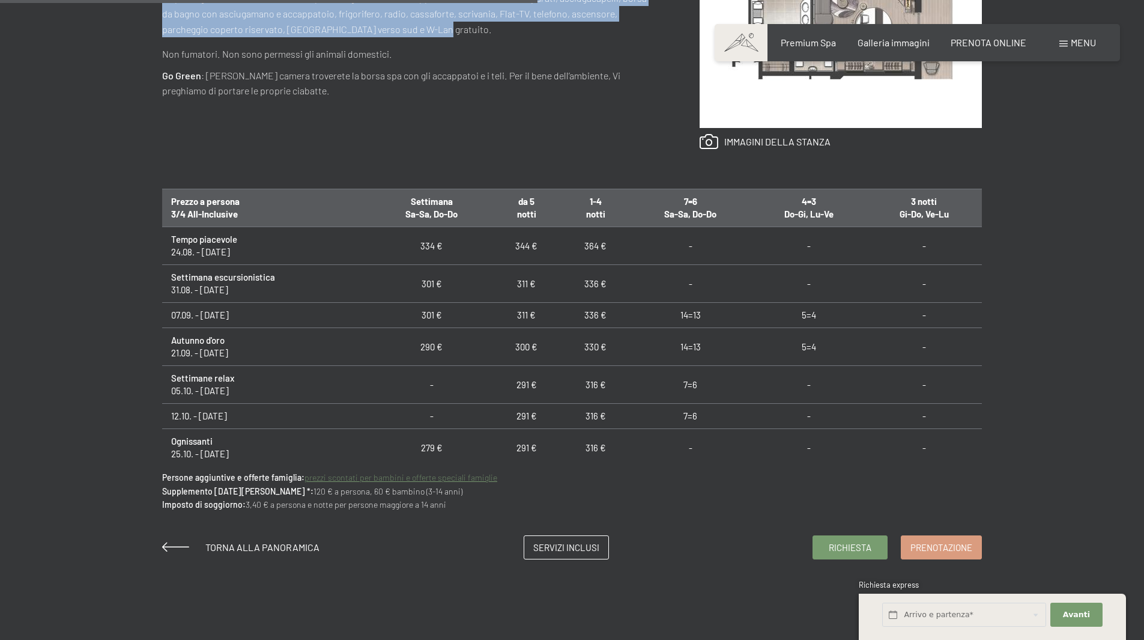
scroll to position [721, 0]
click at [942, 540] on span "Prenotazione" at bounding box center [942, 545] width 62 height 13
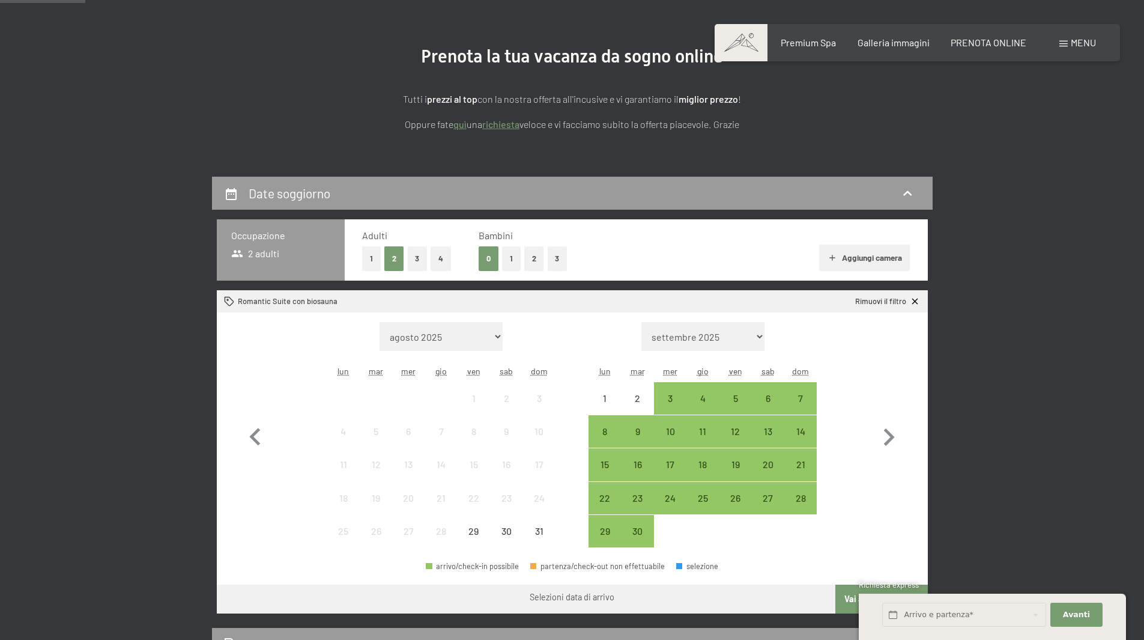
scroll to position [120, 0]
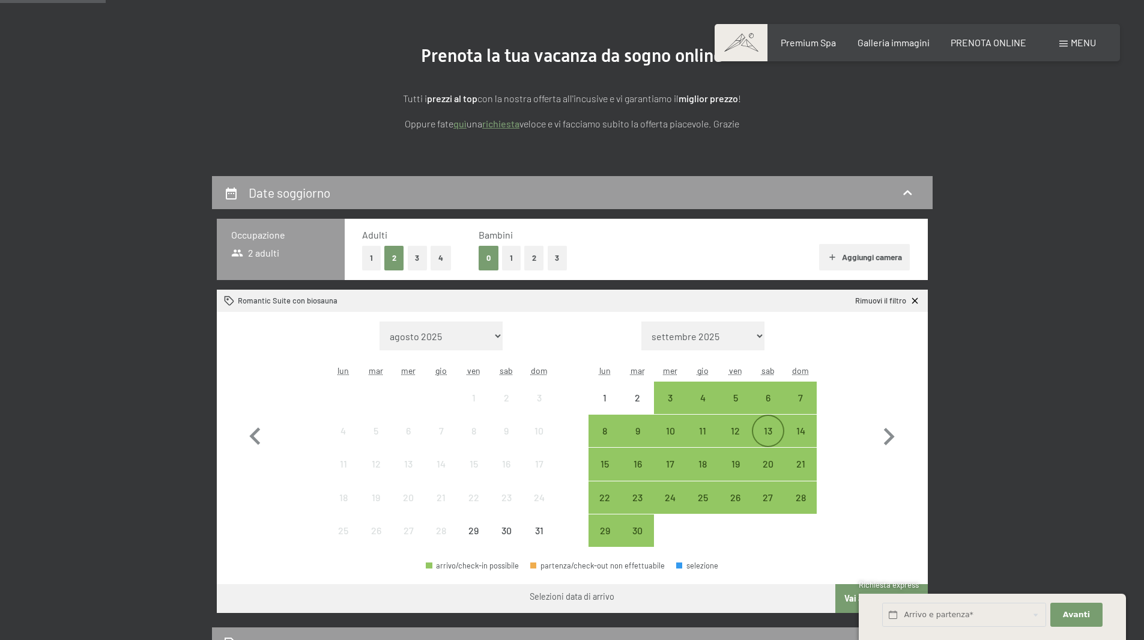
click at [768, 435] on div "13" at bounding box center [768, 441] width 30 height 30
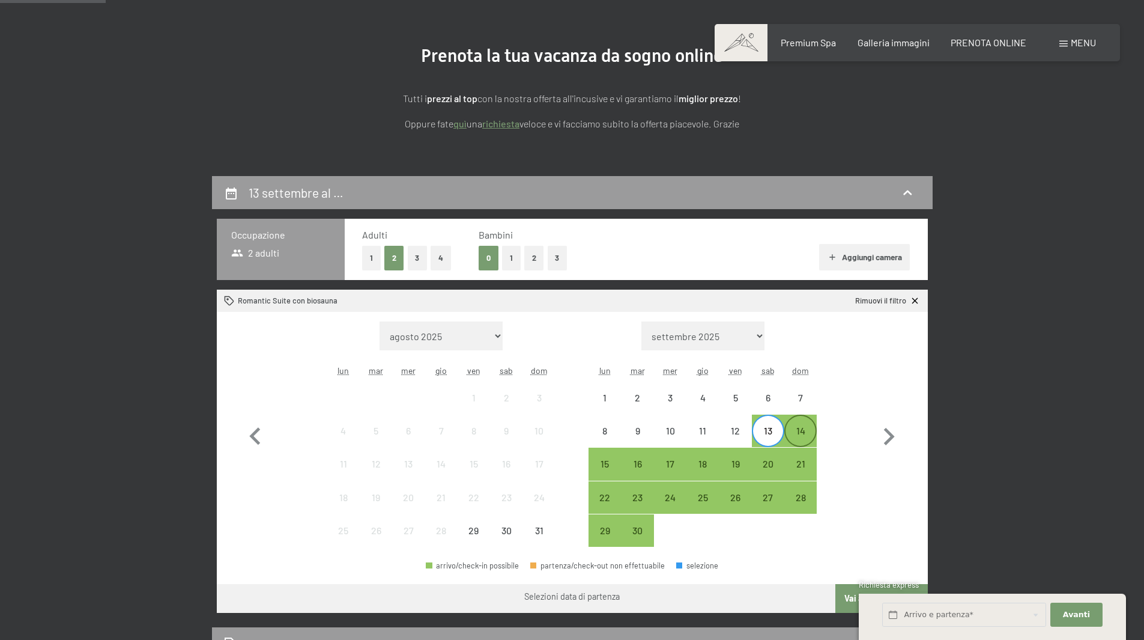
click at [804, 429] on div "14" at bounding box center [801, 441] width 30 height 30
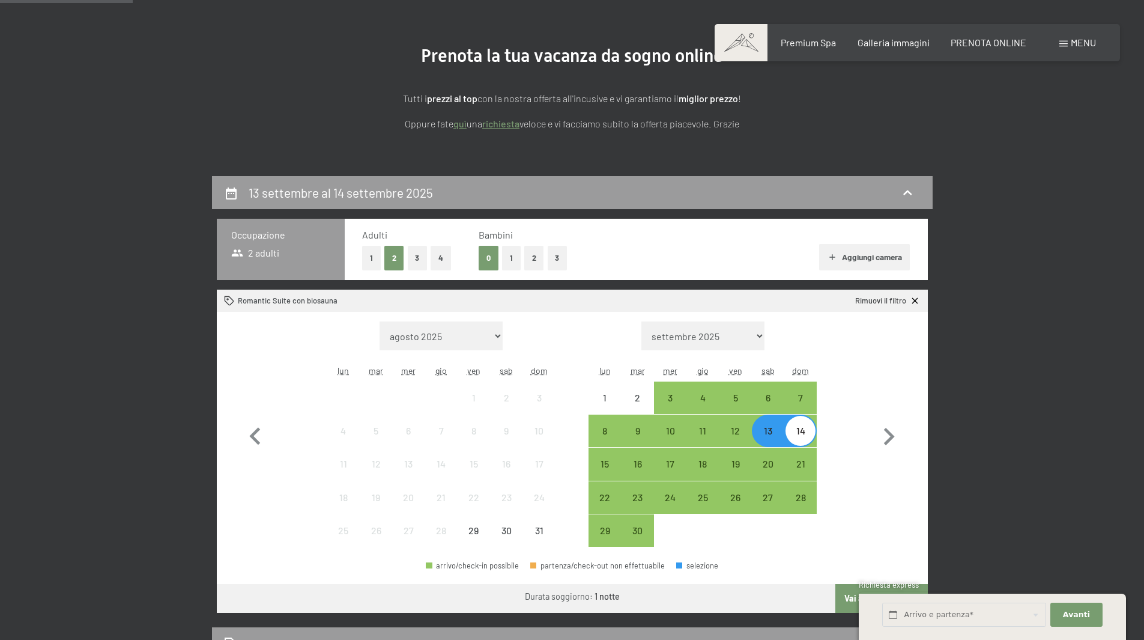
scroll to position [300, 0]
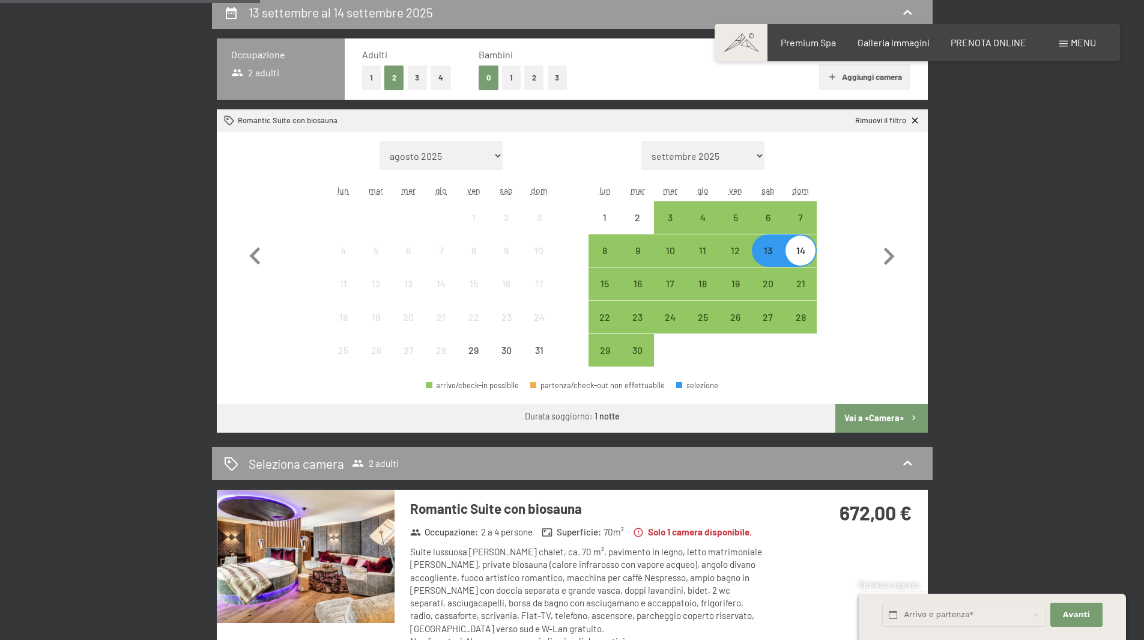
click at [889, 425] on button "Vai a «Camera»" at bounding box center [882, 418] width 92 height 29
